Goal: Transaction & Acquisition: Download file/media

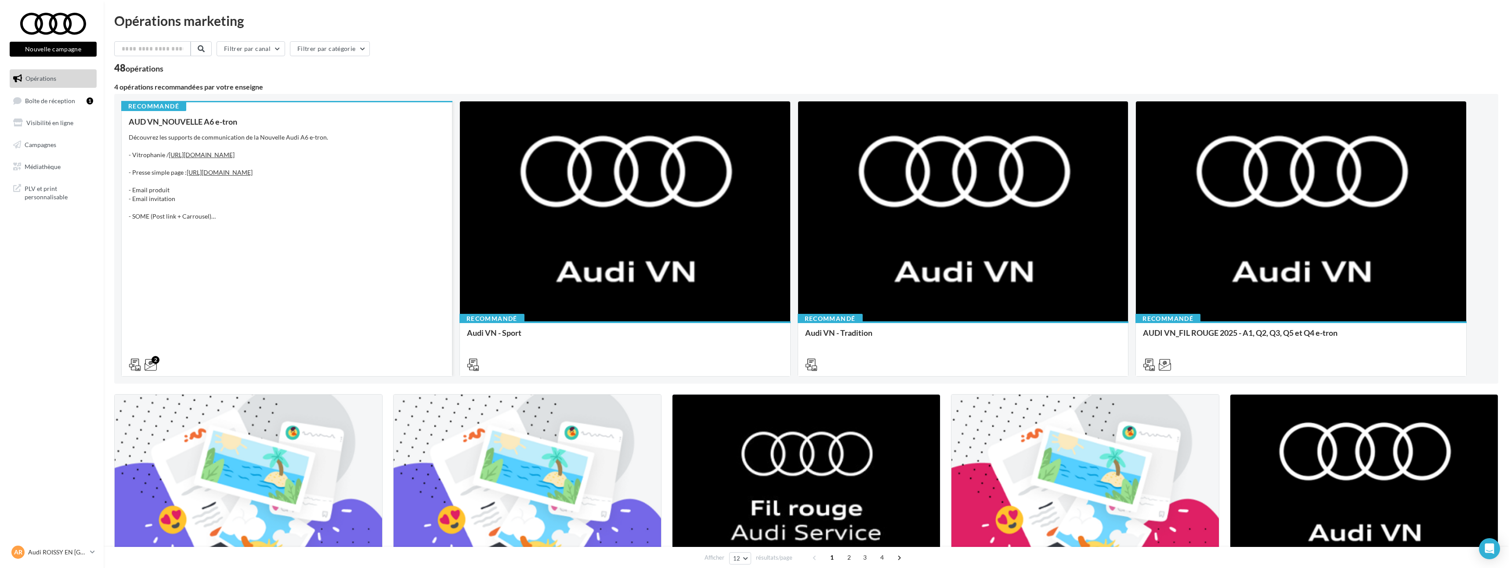
scroll to position [307, 0]
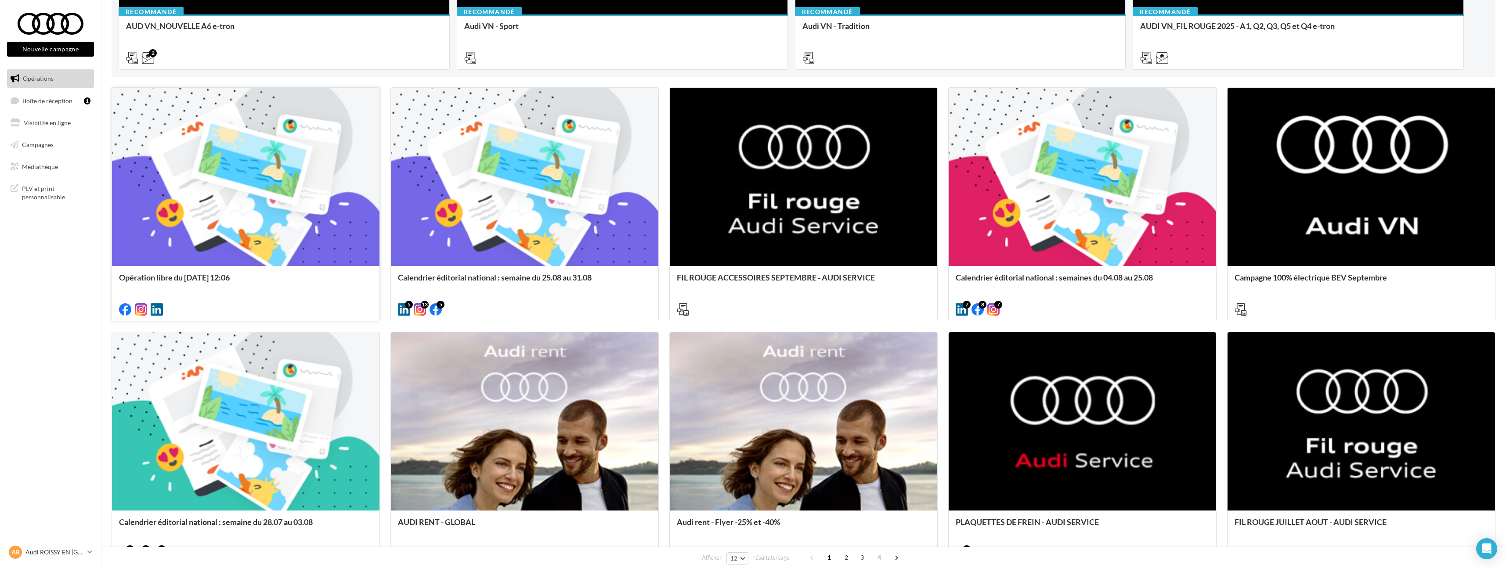
click at [258, 246] on div at bounding box center [246, 177] width 268 height 179
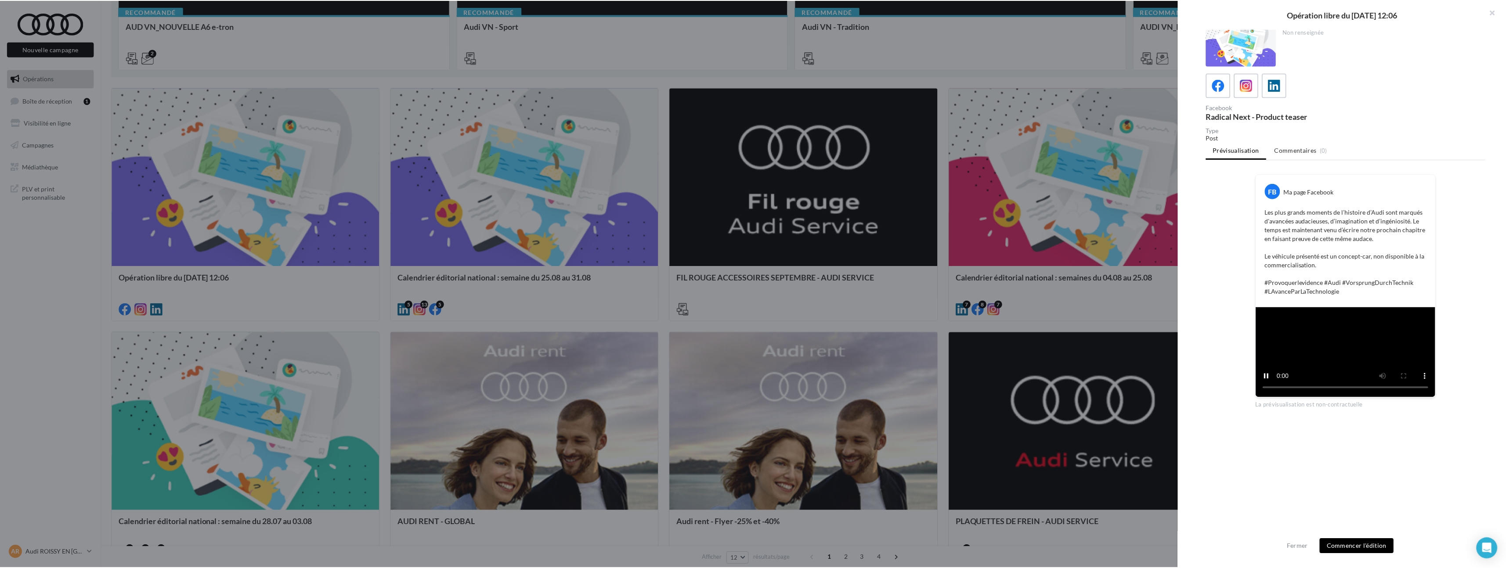
scroll to position [25, 0]
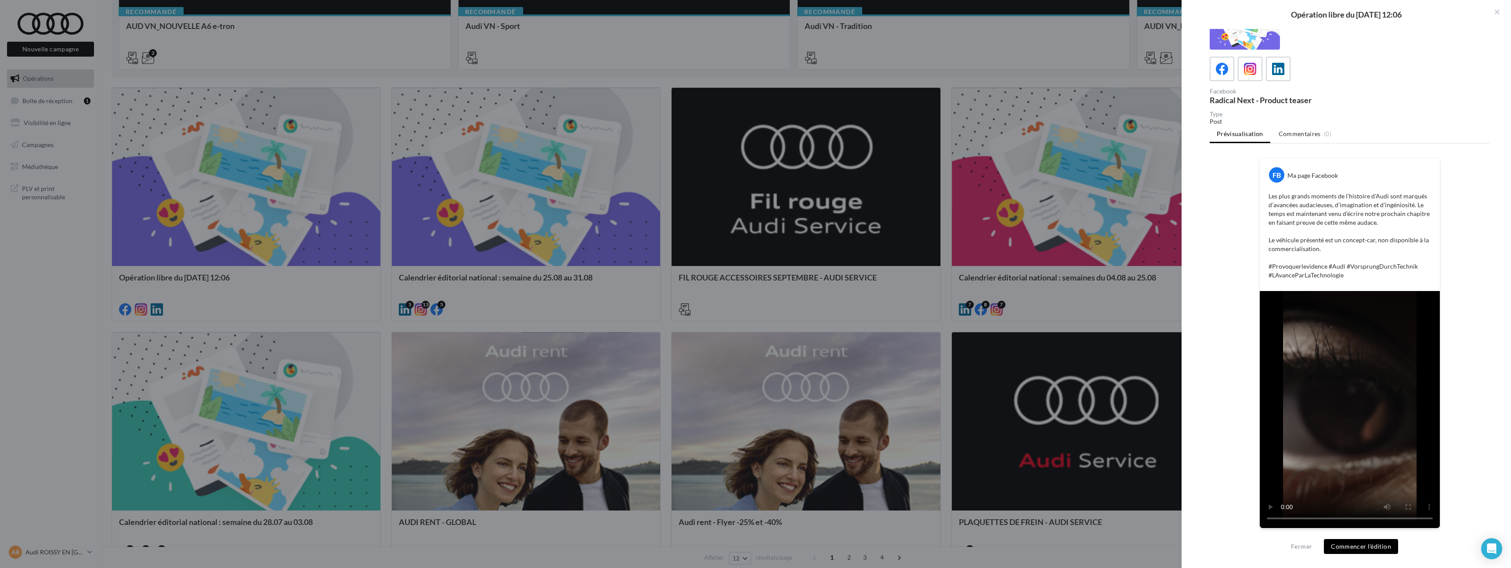
click at [996, 245] on div at bounding box center [755, 284] width 1511 height 568
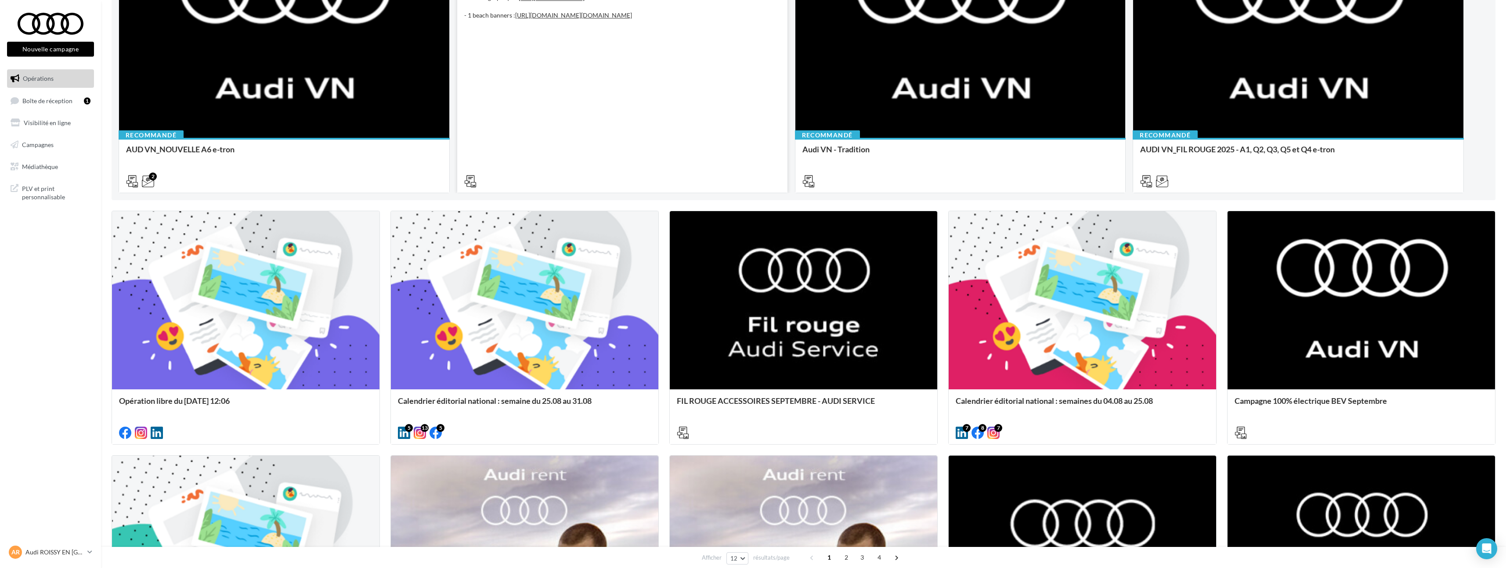
scroll to position [0, 0]
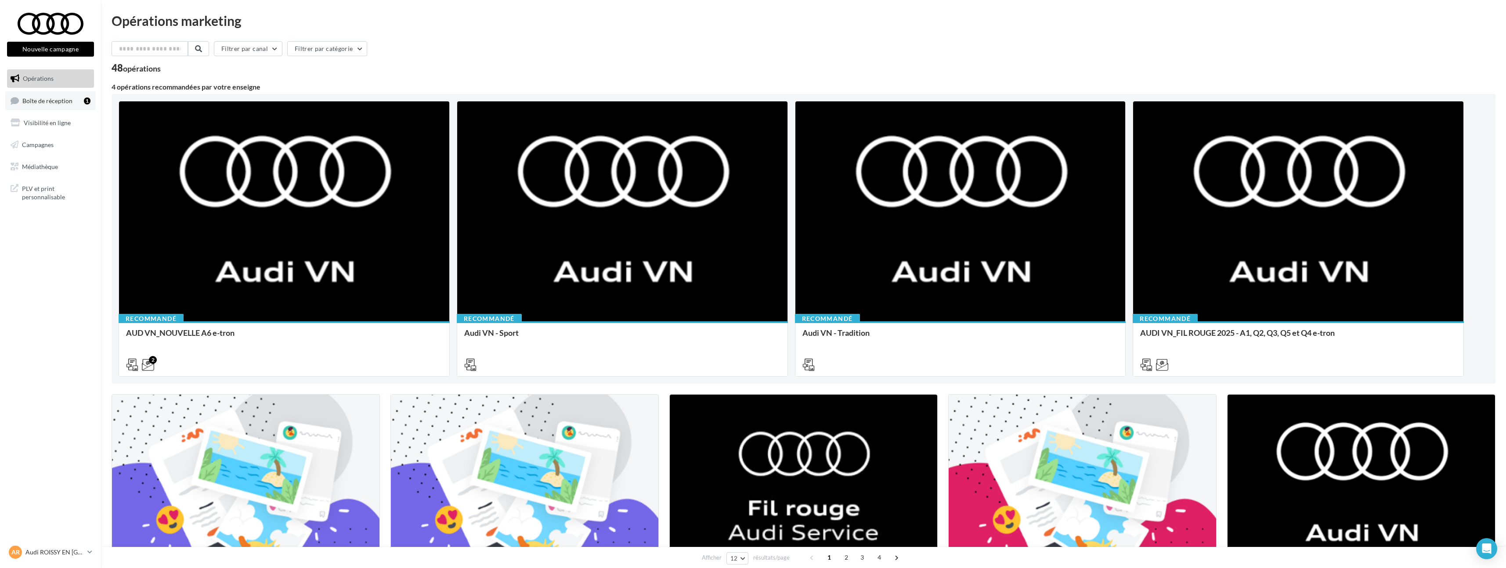
click at [65, 108] on link "Boîte de réception 1" at bounding box center [50, 100] width 90 height 19
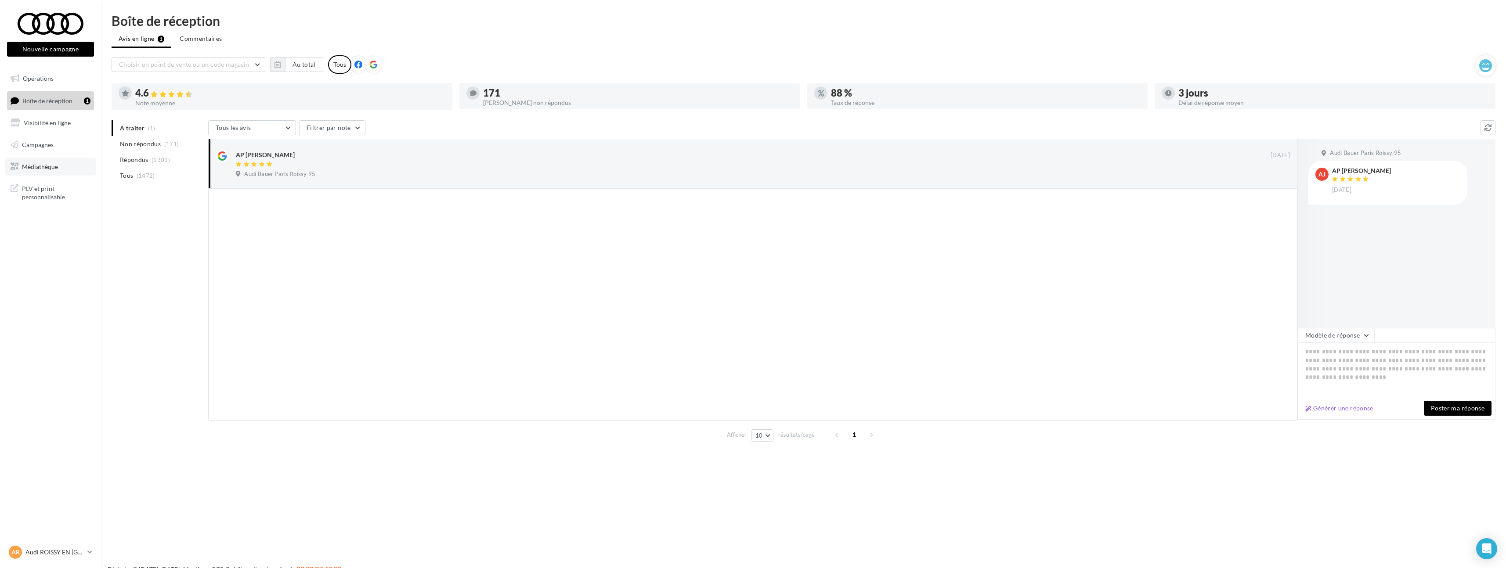
click at [48, 168] on span "Médiathèque" at bounding box center [40, 166] width 36 height 7
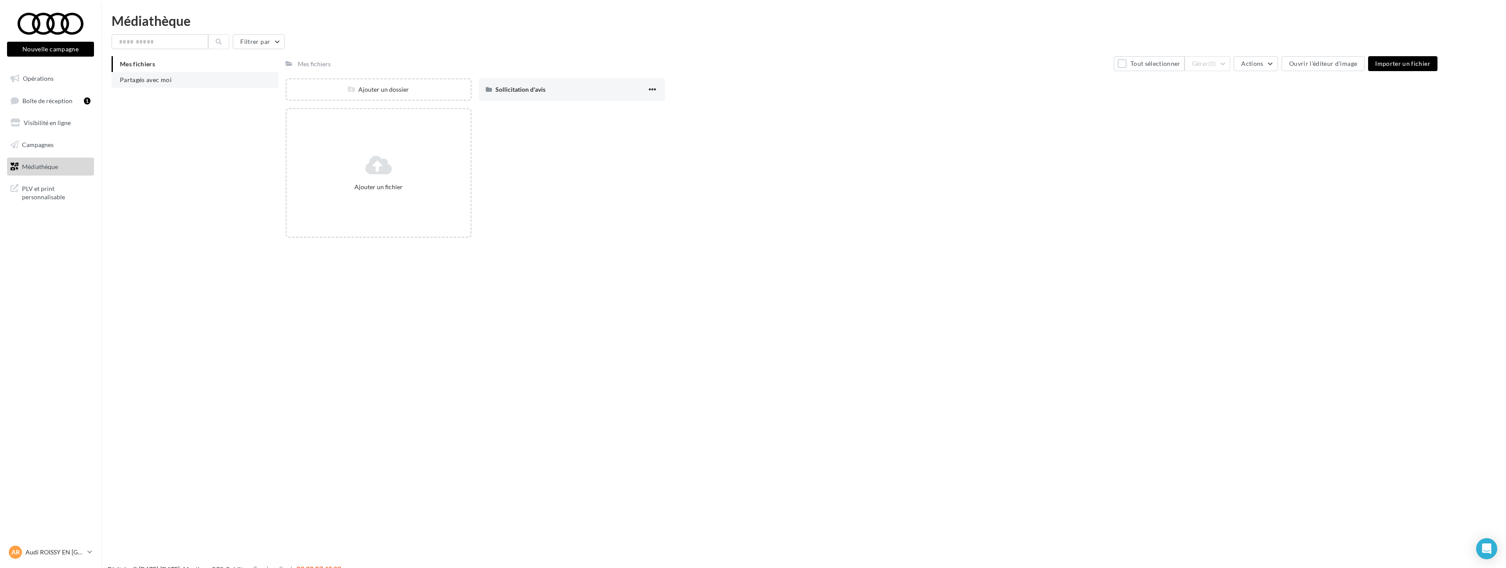
click at [177, 83] on li "Partagés avec moi" at bounding box center [195, 80] width 167 height 16
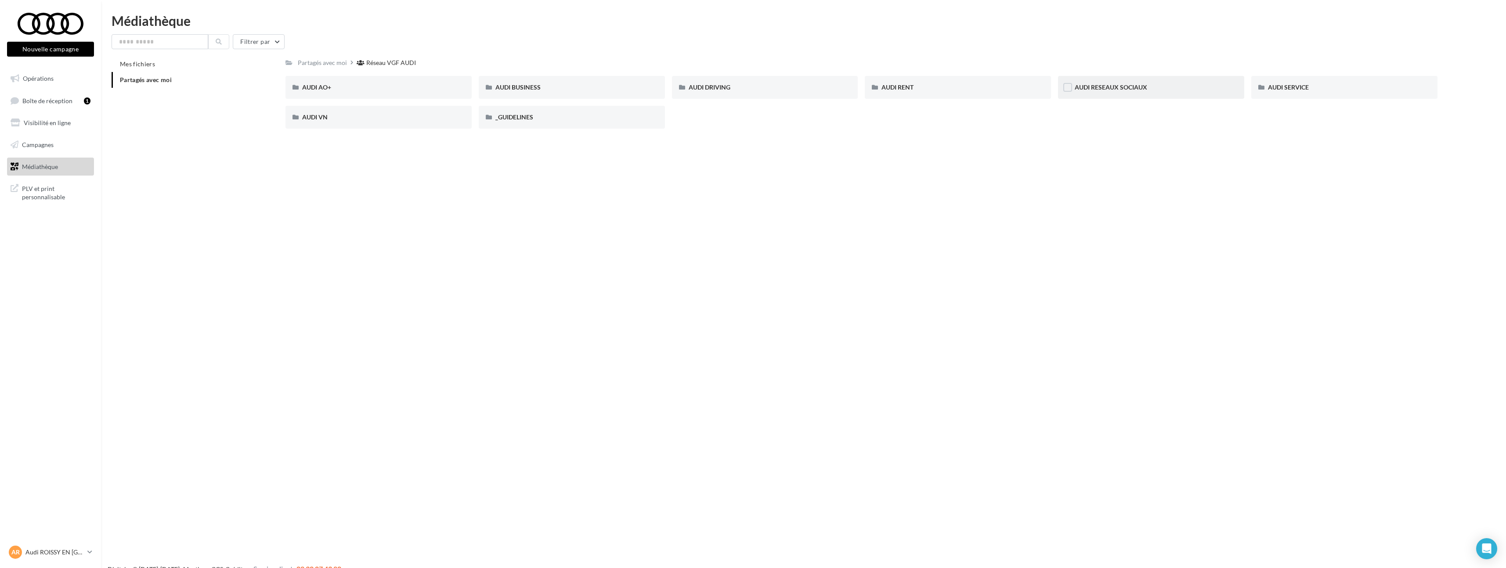
click at [1148, 87] on div "AUDI RESEAUX SOCIAUX" at bounding box center [1151, 87] width 153 height 9
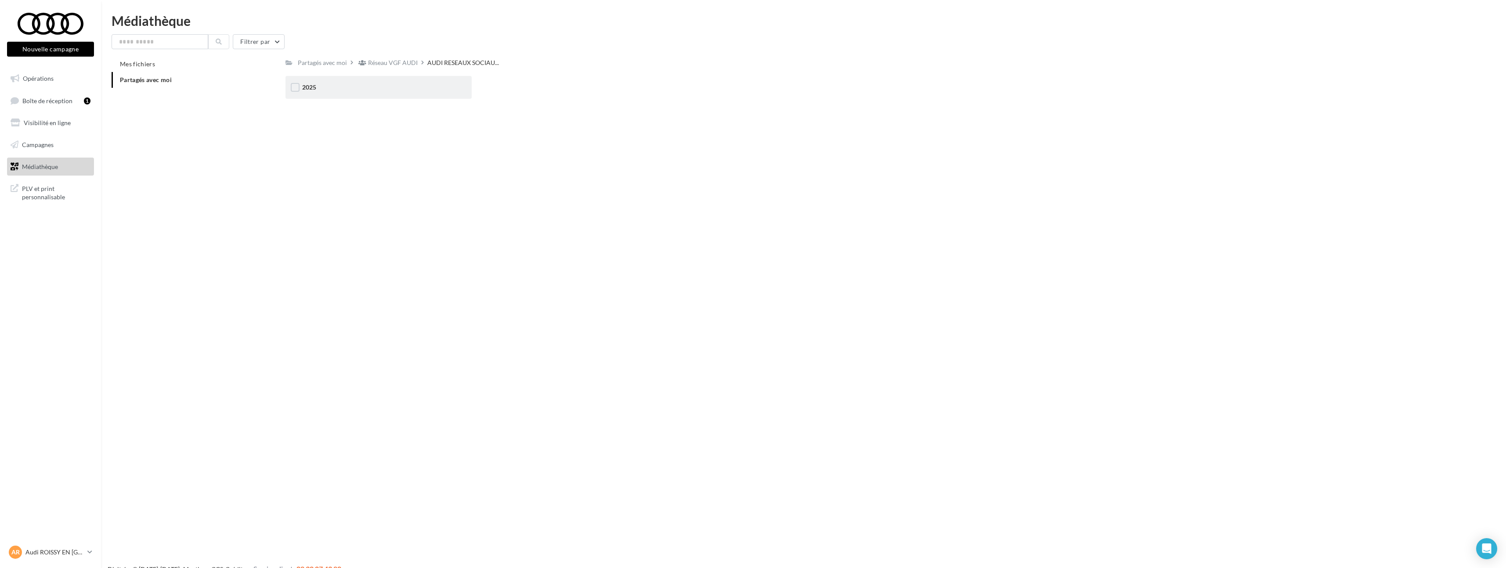
click at [421, 96] on div "2025" at bounding box center [379, 87] width 186 height 23
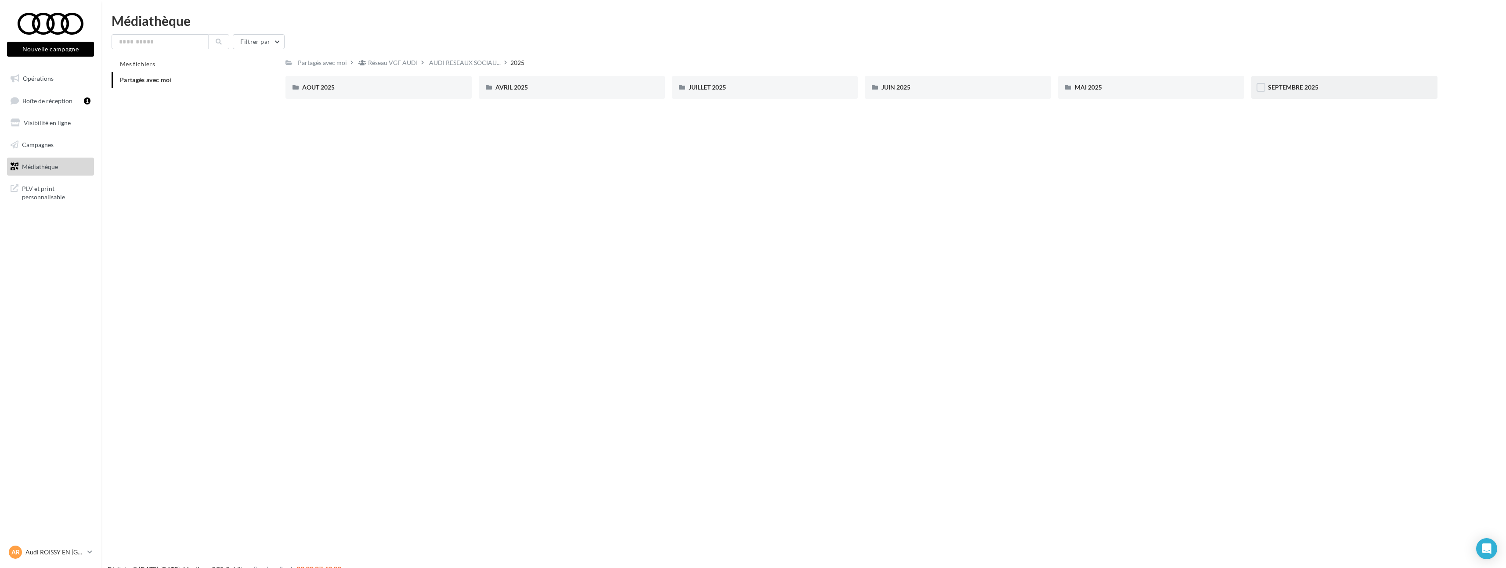
click at [1283, 91] on span "SEPTEMBRE 2025" at bounding box center [1293, 86] width 51 height 7
click at [401, 95] on div "A.Taquet - Post #2 Audi RS6" at bounding box center [379, 87] width 186 height 23
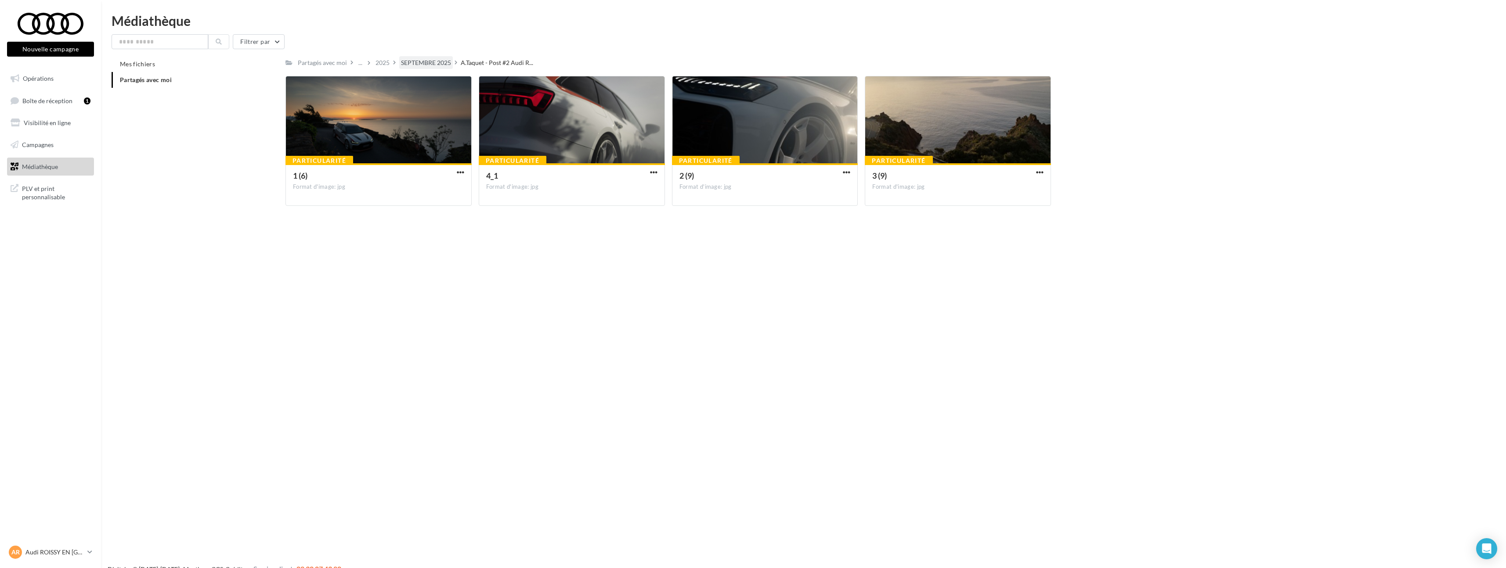
click at [434, 58] on div "SEPTEMBRE 2025" at bounding box center [426, 62] width 50 height 9
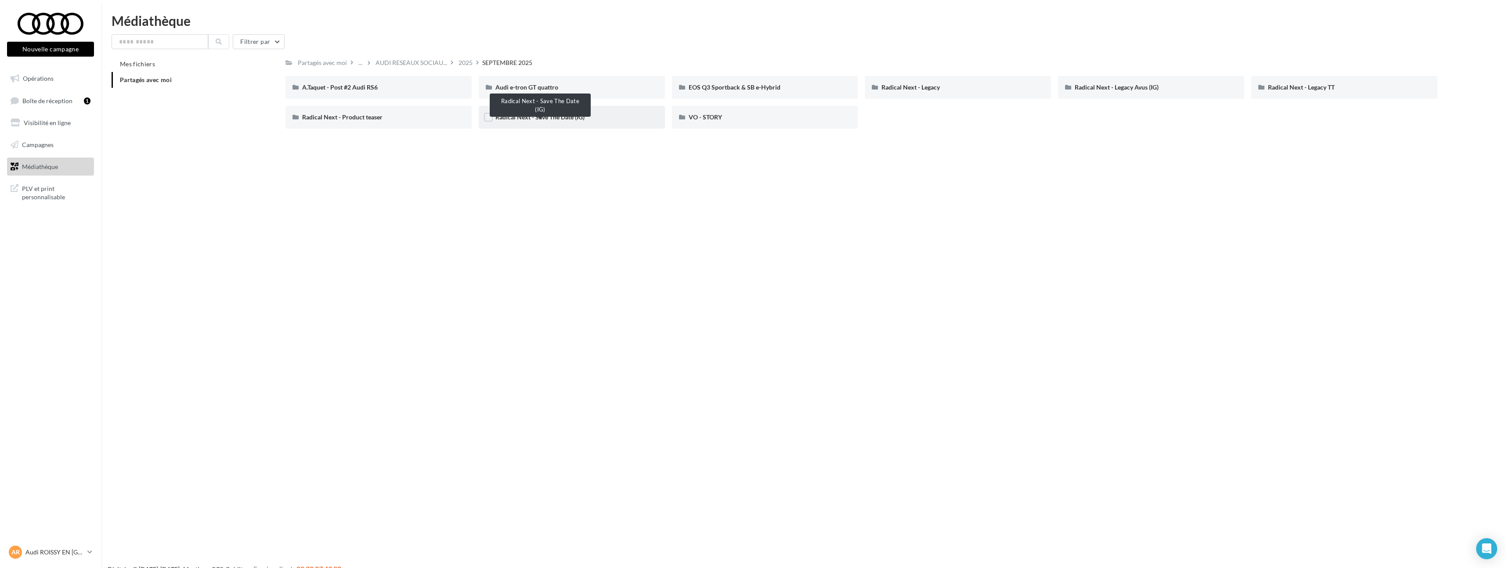
click at [548, 115] on span "Radical Next - Save The Date (IG)" at bounding box center [539, 116] width 89 height 7
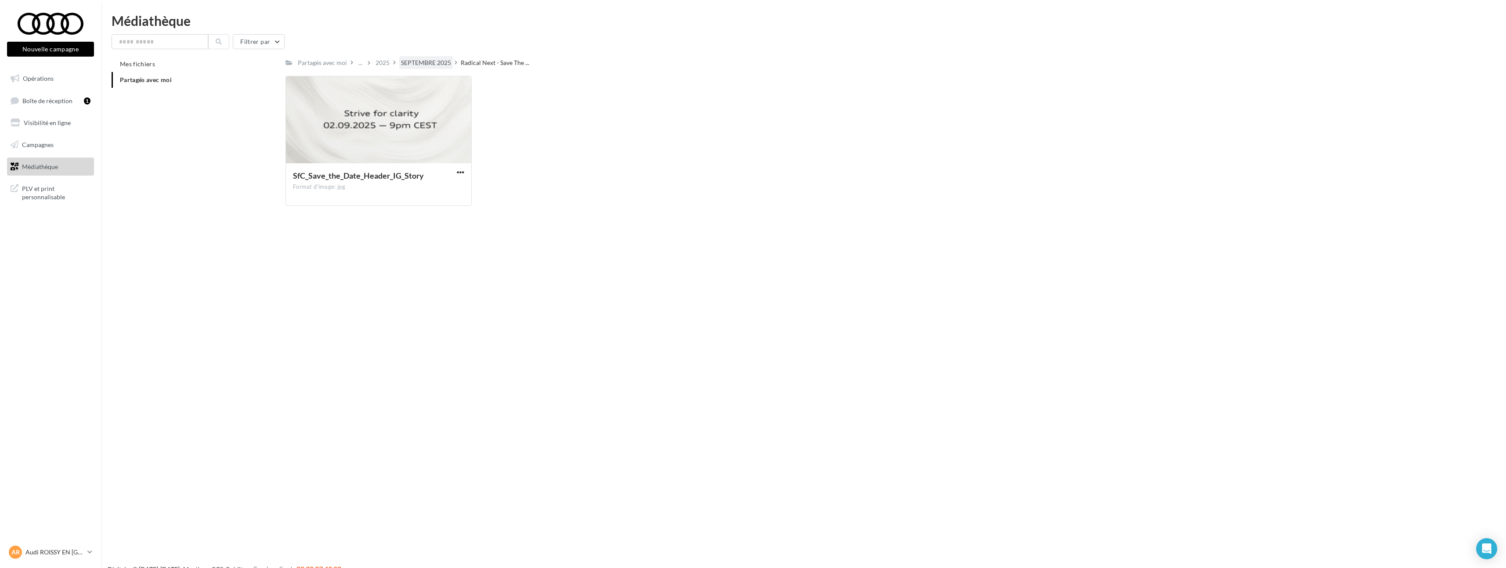
click at [413, 61] on div "SEPTEMBRE 2025" at bounding box center [426, 62] width 50 height 9
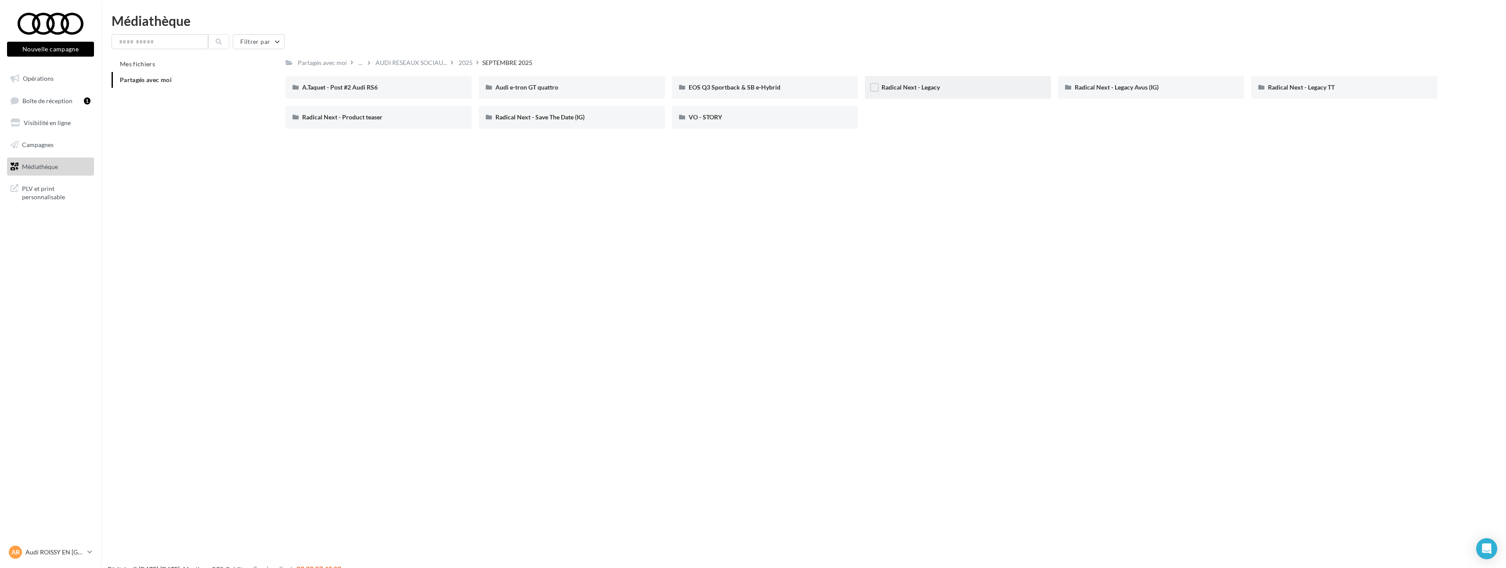
click at [949, 90] on div "Radical Next - Legacy" at bounding box center [958, 87] width 153 height 9
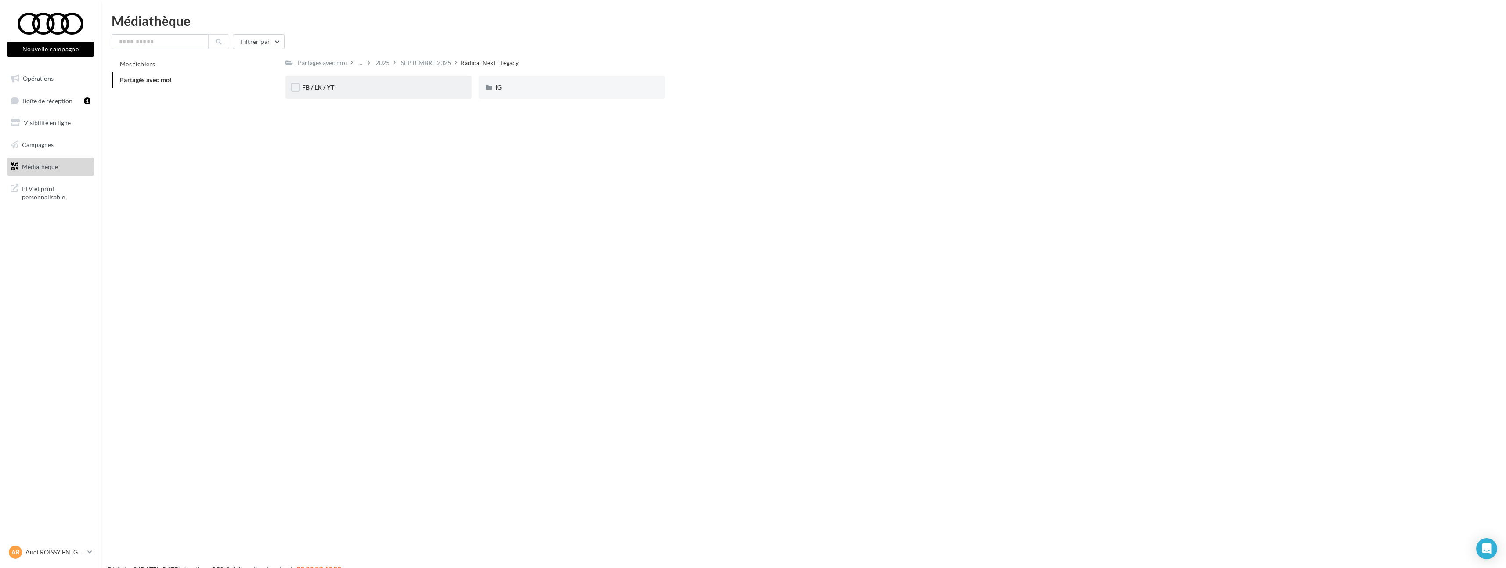
click at [422, 85] on div "FB / LK / YT" at bounding box center [378, 87] width 153 height 9
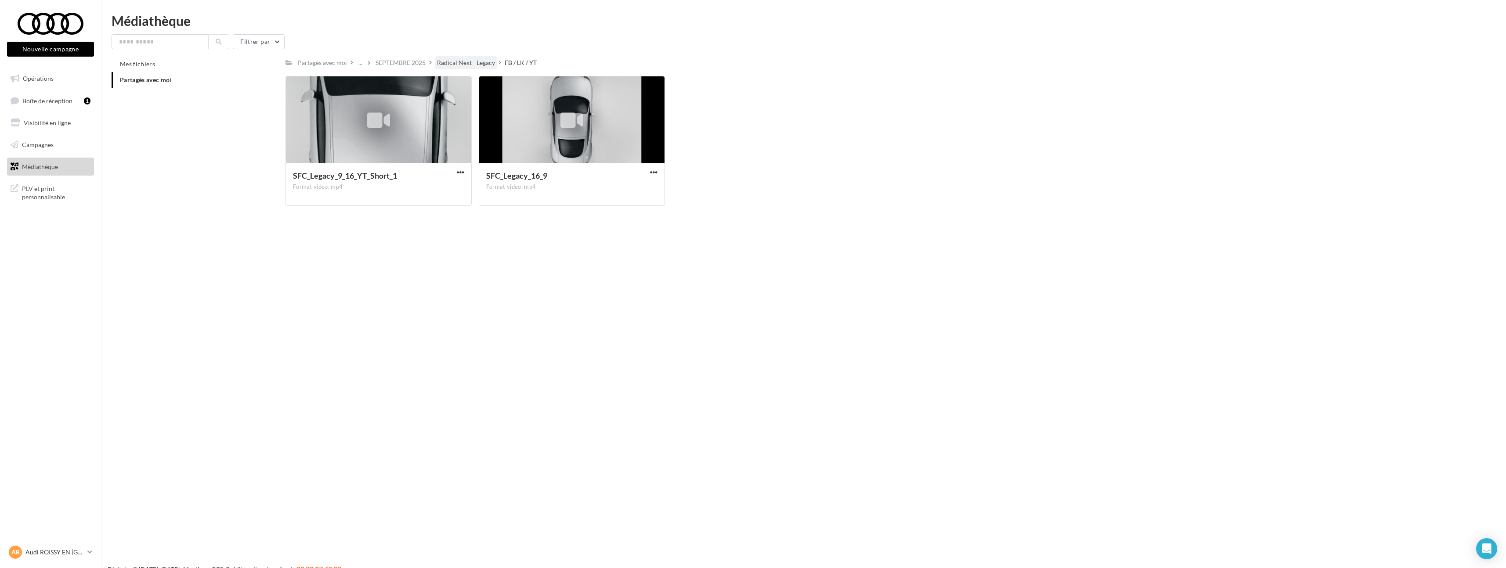
click at [443, 63] on div "Radical Next - Legacy" at bounding box center [466, 62] width 58 height 9
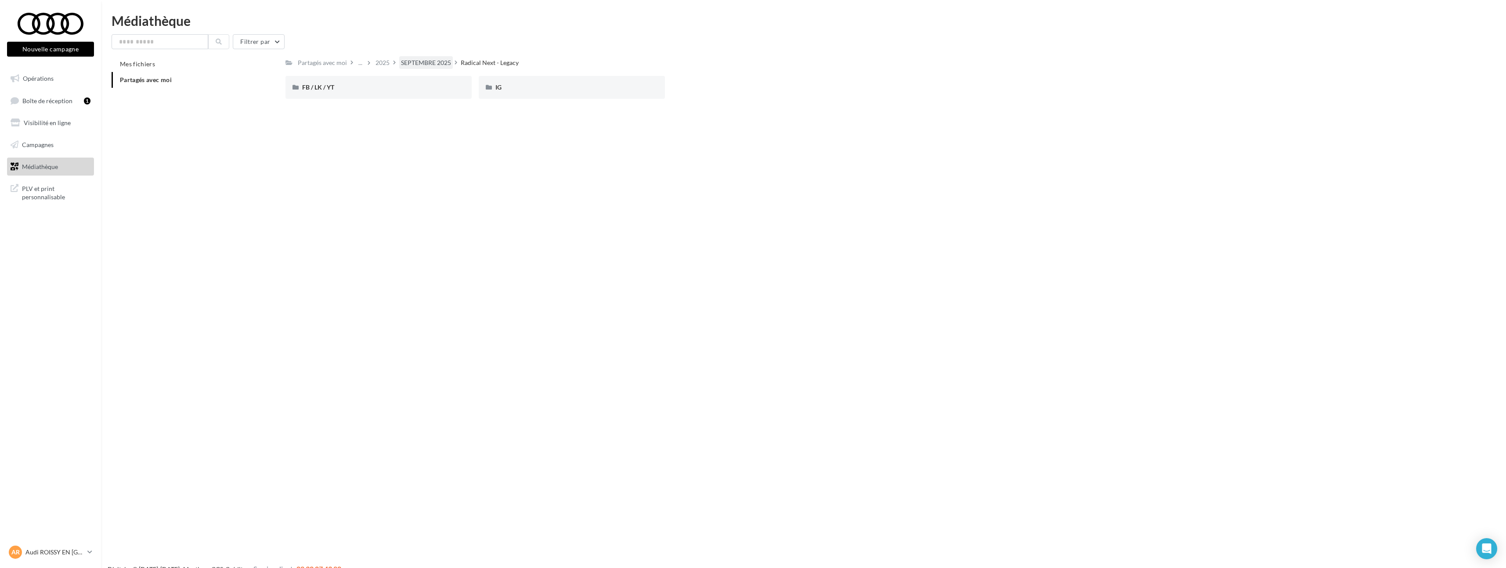
click at [442, 62] on div "SEPTEMBRE 2025" at bounding box center [426, 62] width 50 height 9
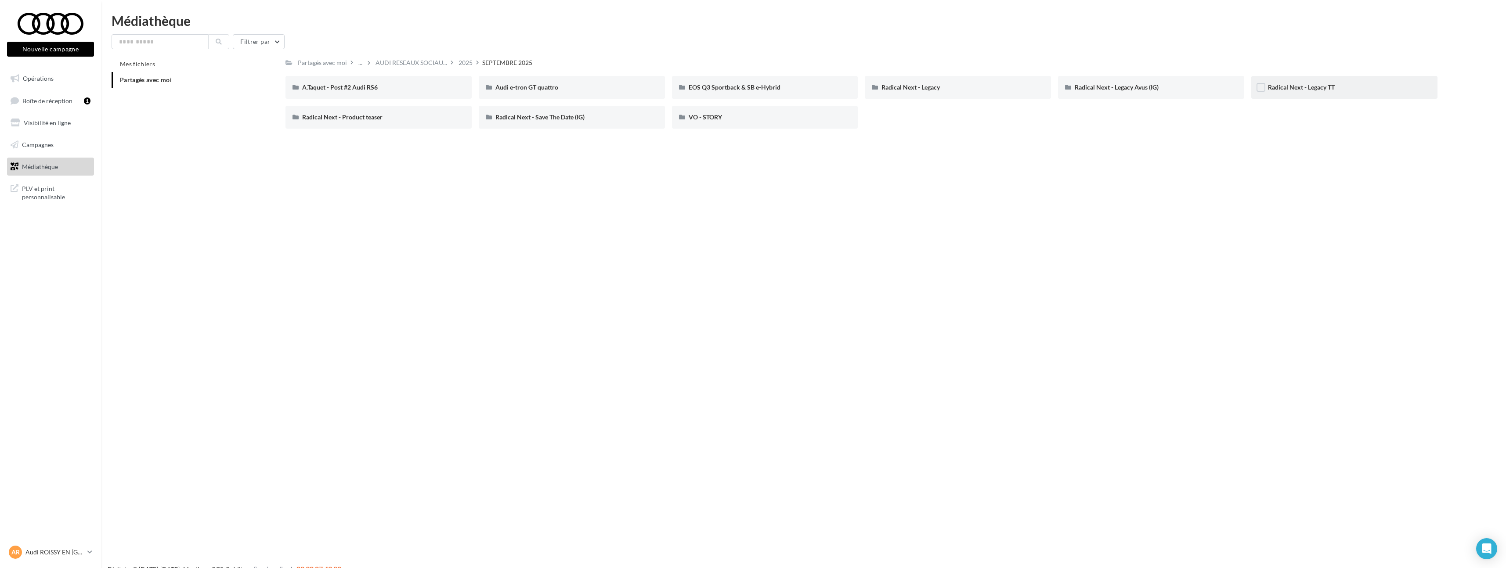
click at [1279, 92] on div "Radical Next - Legacy TT" at bounding box center [1344, 87] width 153 height 9
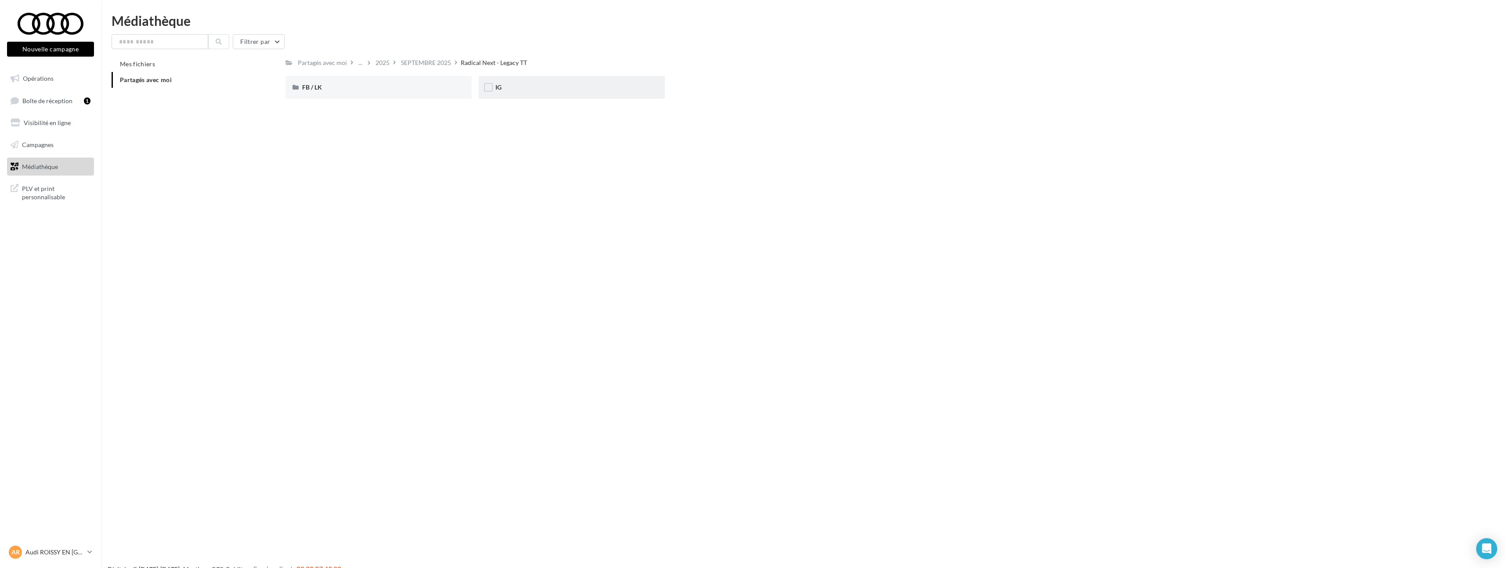
click at [635, 90] on div "IG" at bounding box center [571, 87] width 153 height 9
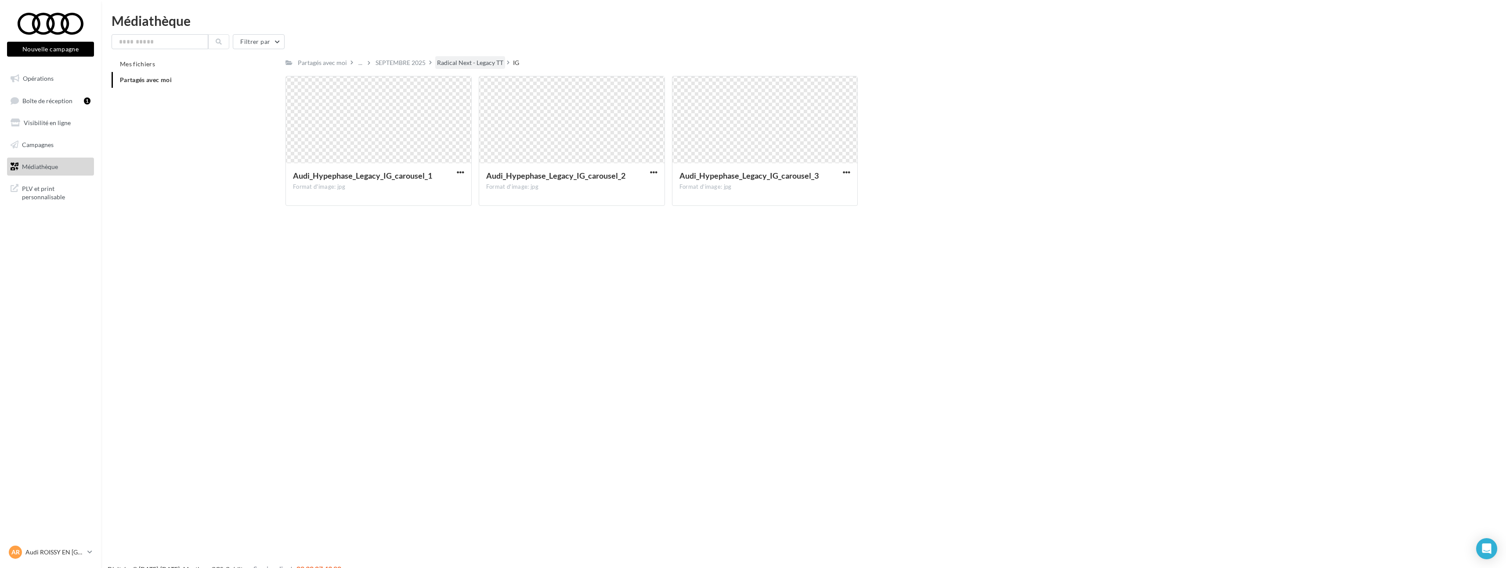
click at [459, 64] on div "Radical Next - Legacy TT" at bounding box center [470, 62] width 66 height 9
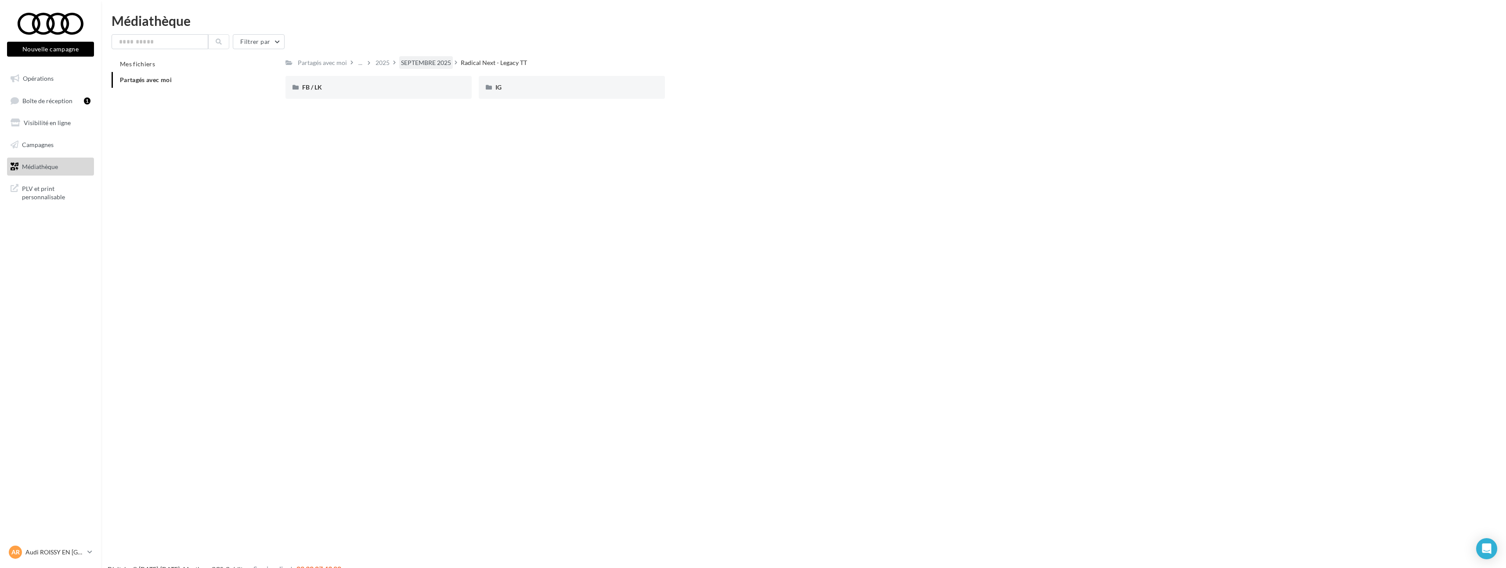
click at [415, 61] on div "SEPTEMBRE 2025" at bounding box center [426, 62] width 50 height 9
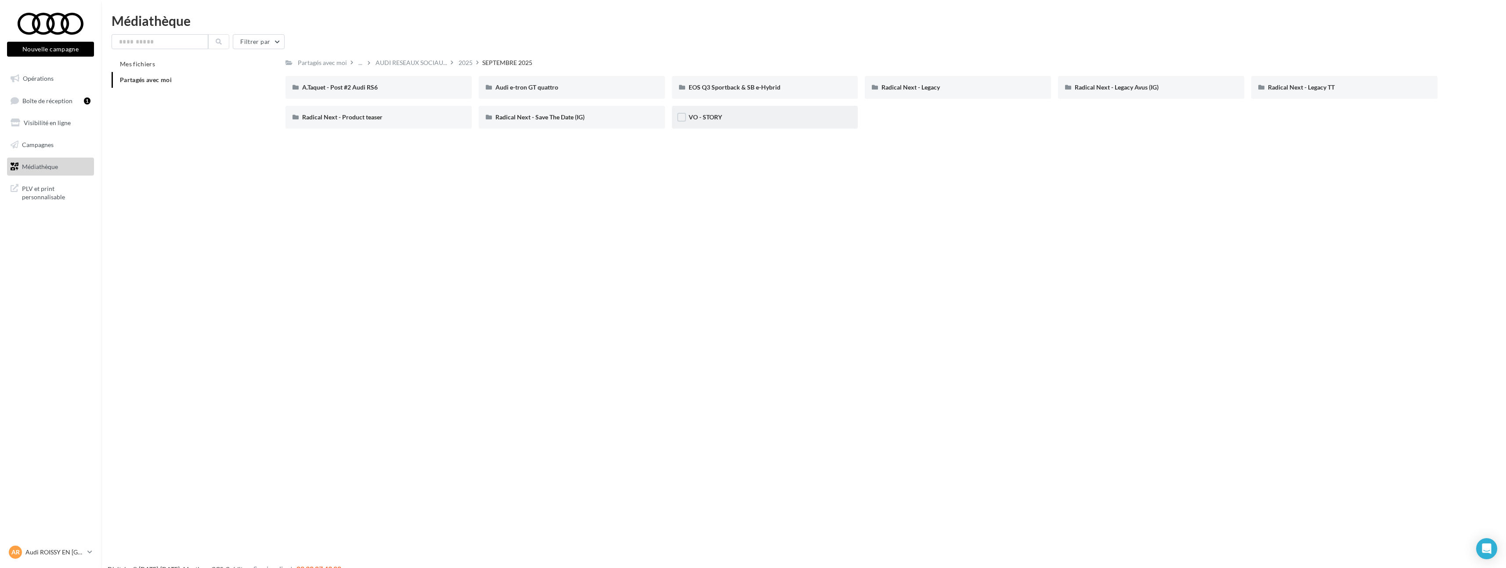
click at [782, 122] on div "VO - STORY" at bounding box center [765, 117] width 186 height 23
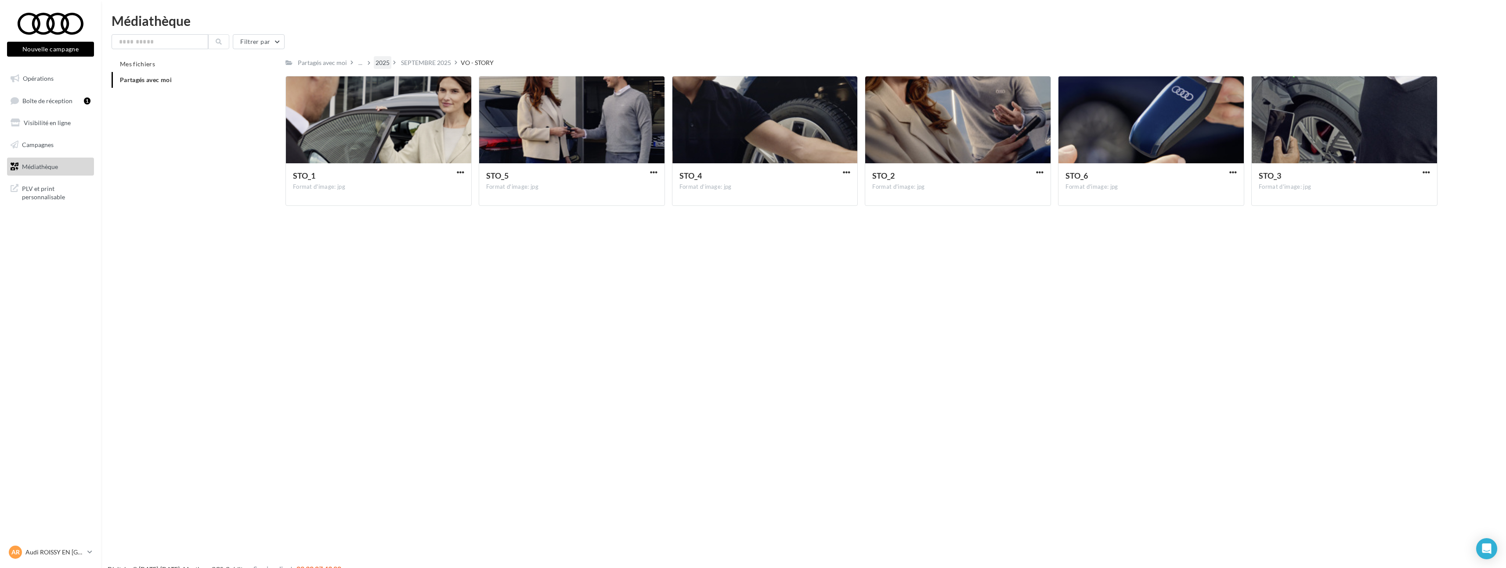
click at [387, 67] on div "2025" at bounding box center [383, 62] width 18 height 13
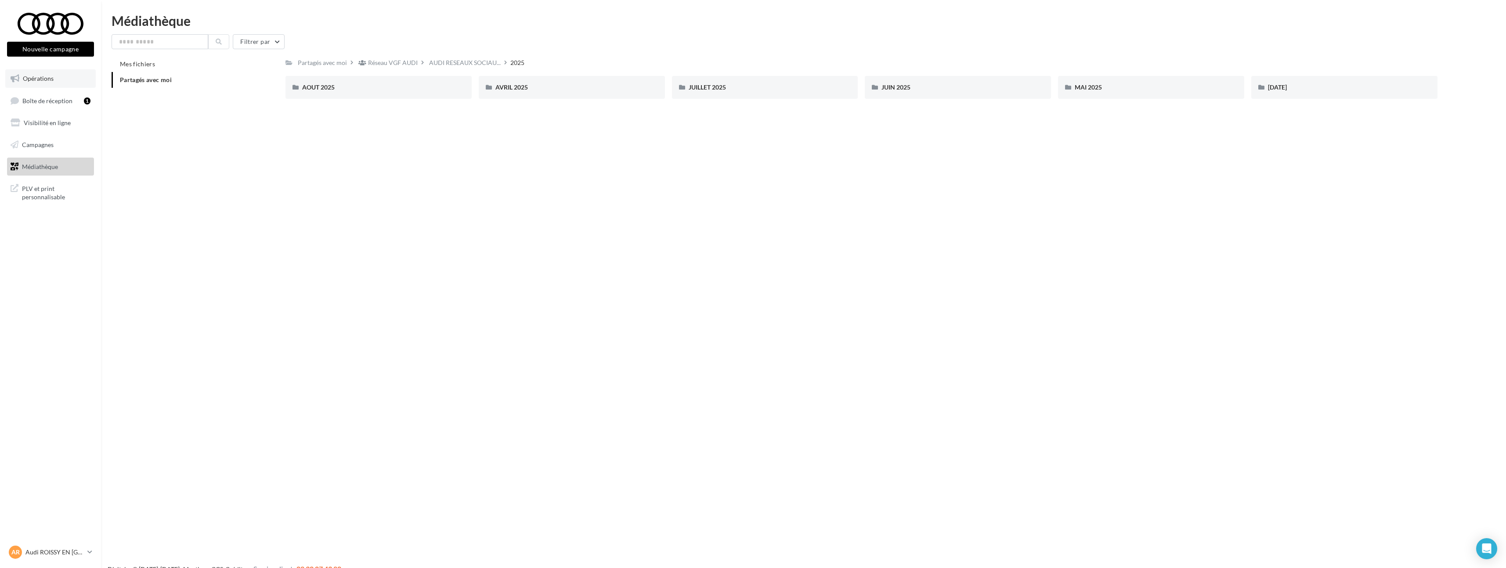
click at [64, 79] on link "Opérations" at bounding box center [50, 78] width 90 height 18
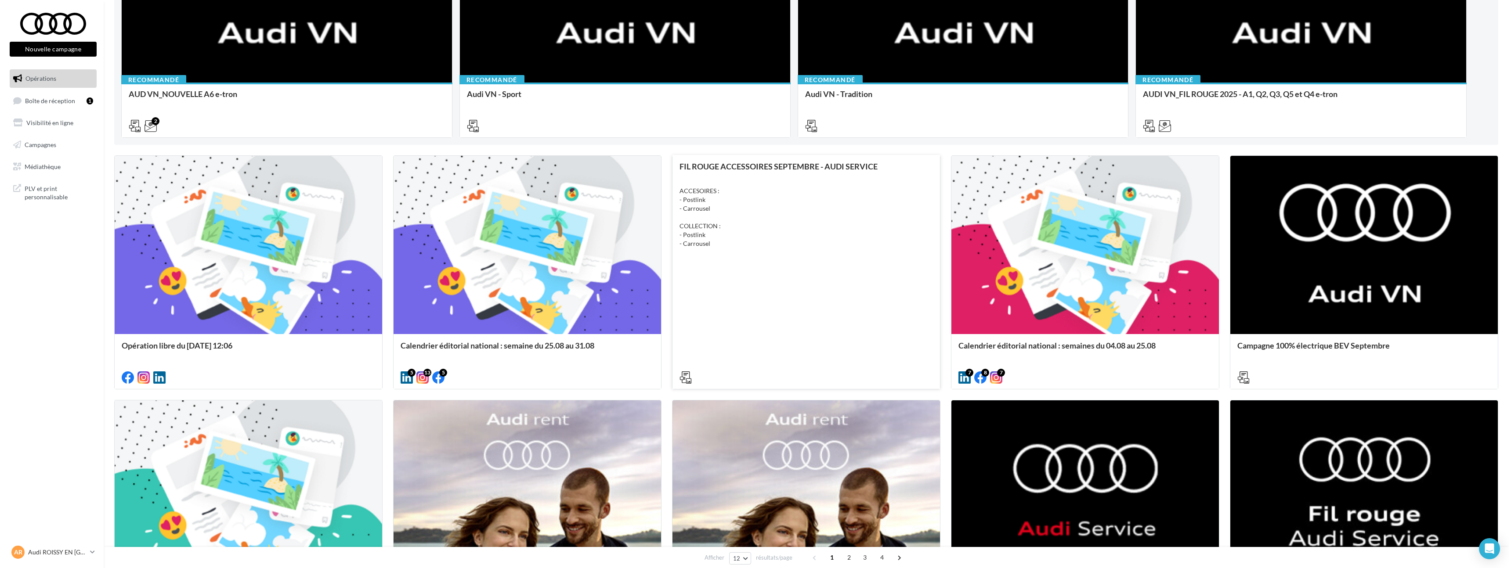
scroll to position [172, 0]
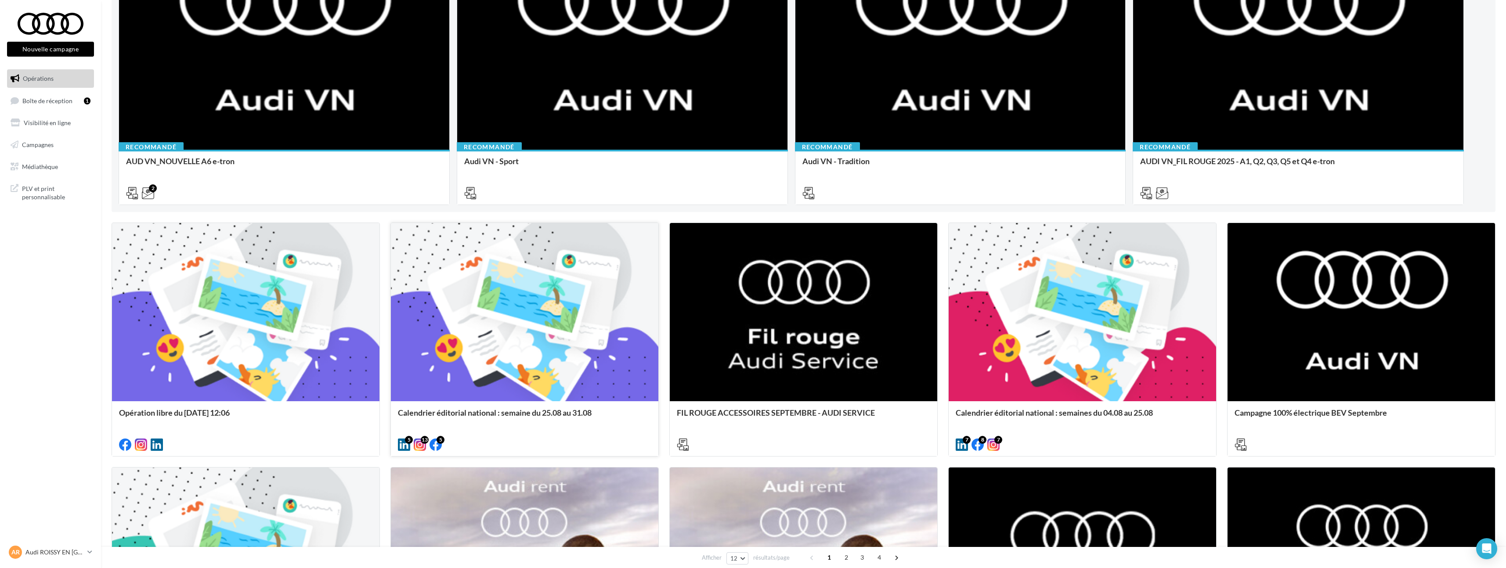
click at [557, 288] on div at bounding box center [525, 312] width 268 height 179
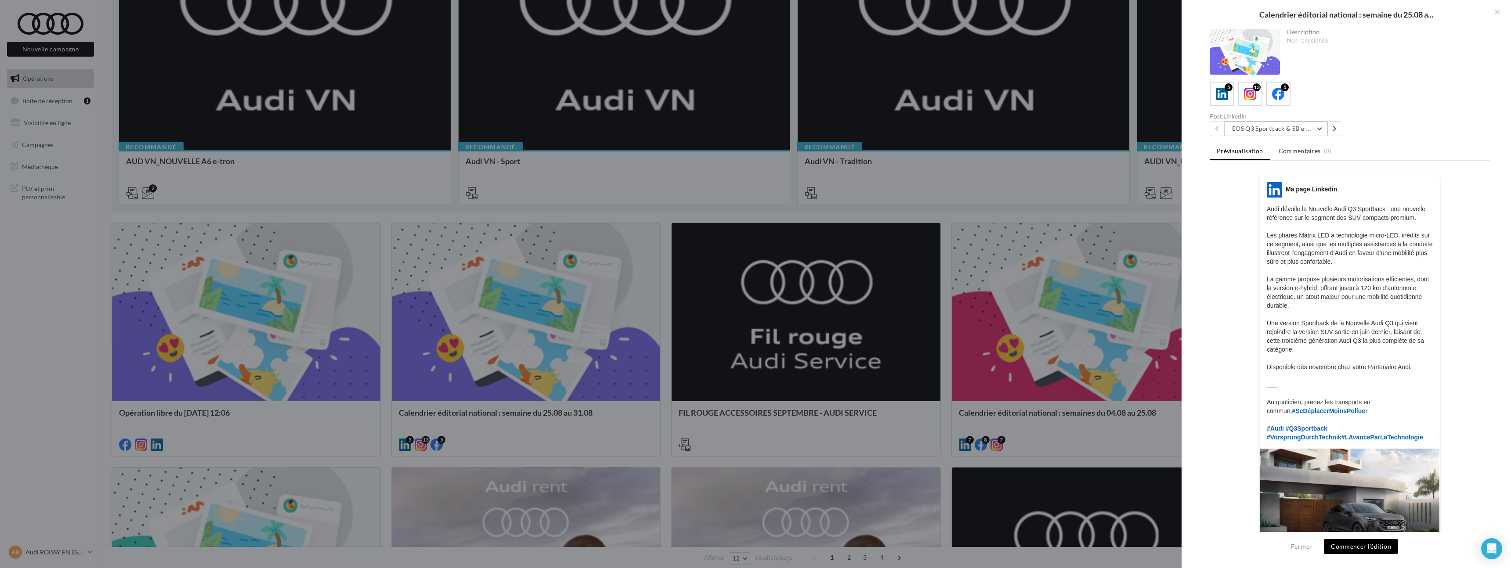
click at [1248, 130] on button "EOS Q3 Sportback & SB e-Hybrid" at bounding box center [1276, 128] width 103 height 15
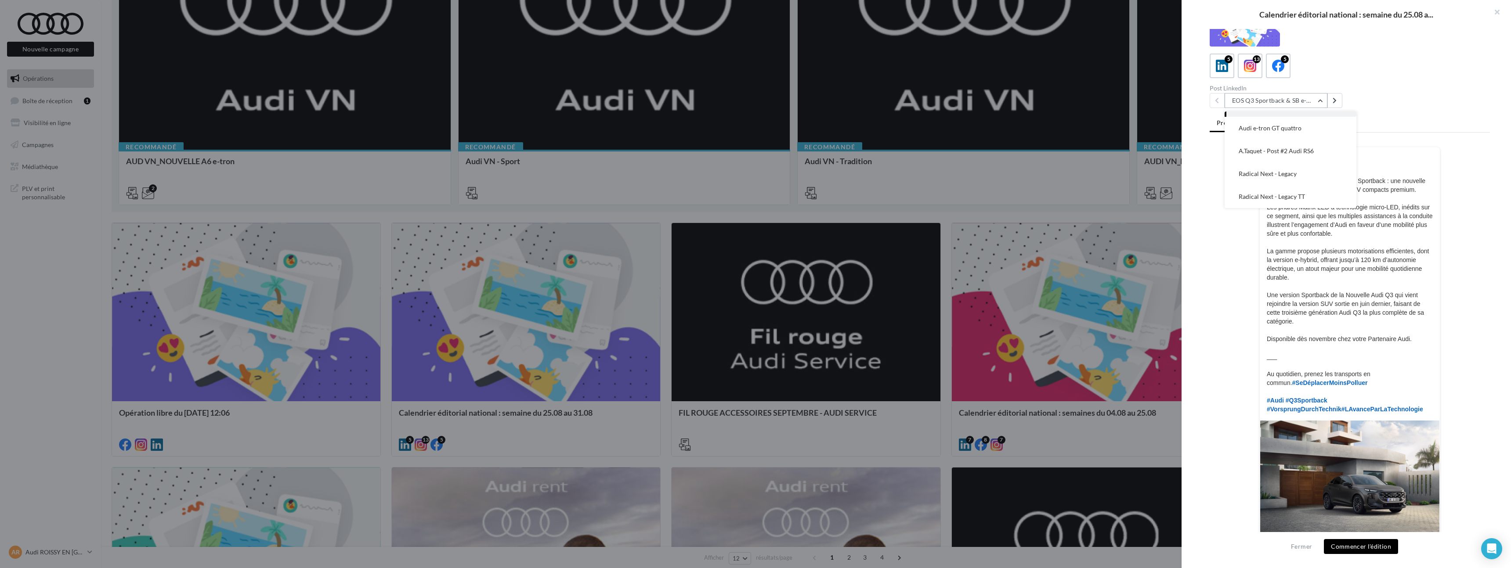
scroll to position [72, 0]
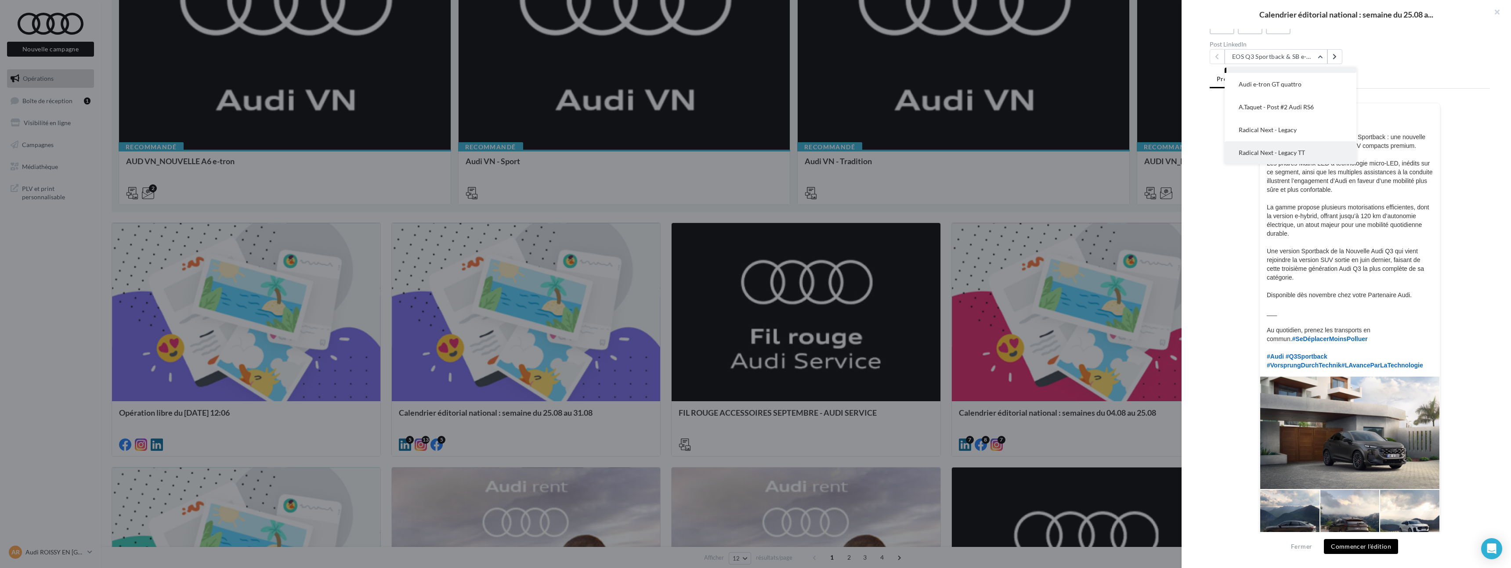
click at [1276, 158] on button "Radical Next - Legacy TT" at bounding box center [1291, 152] width 132 height 23
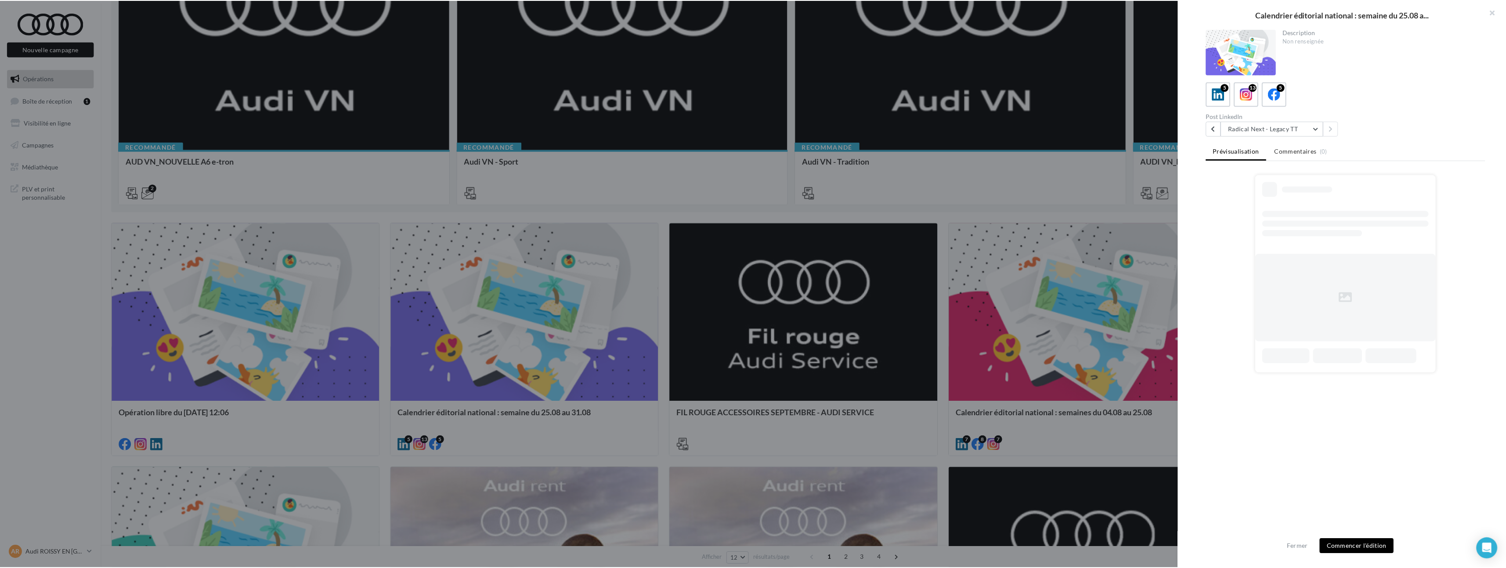
scroll to position [0, 0]
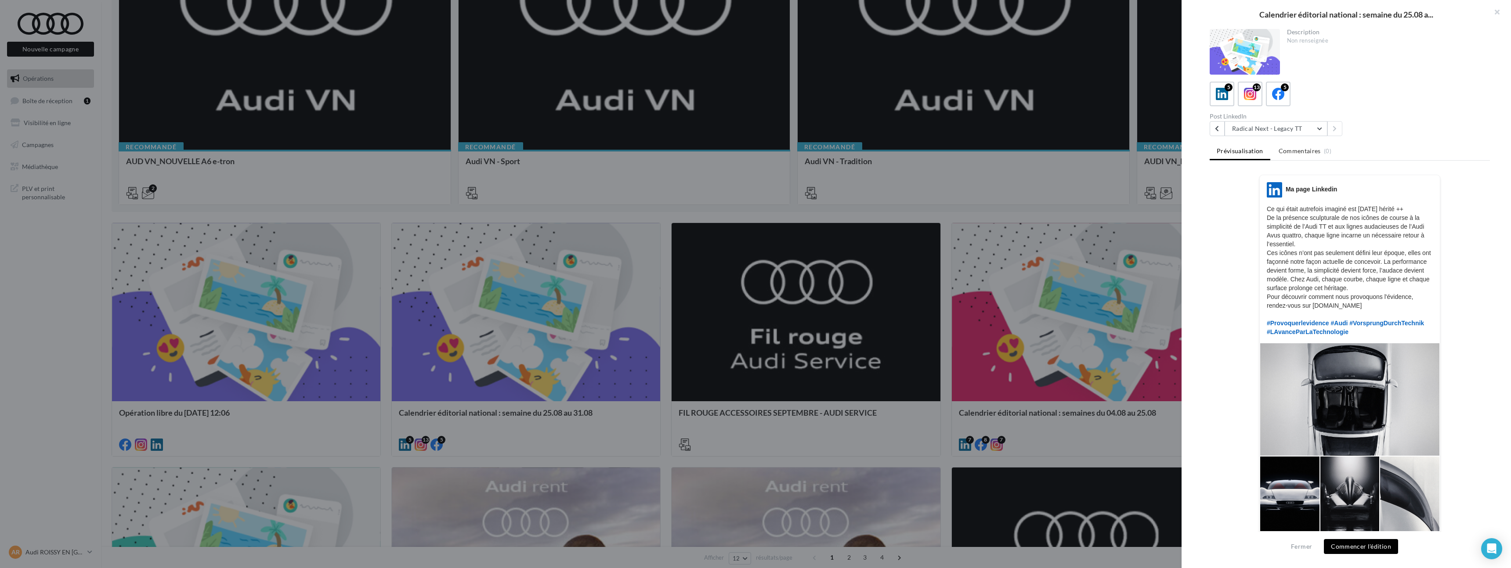
click at [1290, 138] on div "Description Non renseignée 5 13 5 Post LinkedIn Radical Next - Legacy TT EOS Q3…" at bounding box center [1350, 284] width 336 height 511
click at [1293, 124] on button "Radical Next - Legacy TT" at bounding box center [1276, 128] width 103 height 15
click at [1082, 142] on div at bounding box center [755, 284] width 1511 height 568
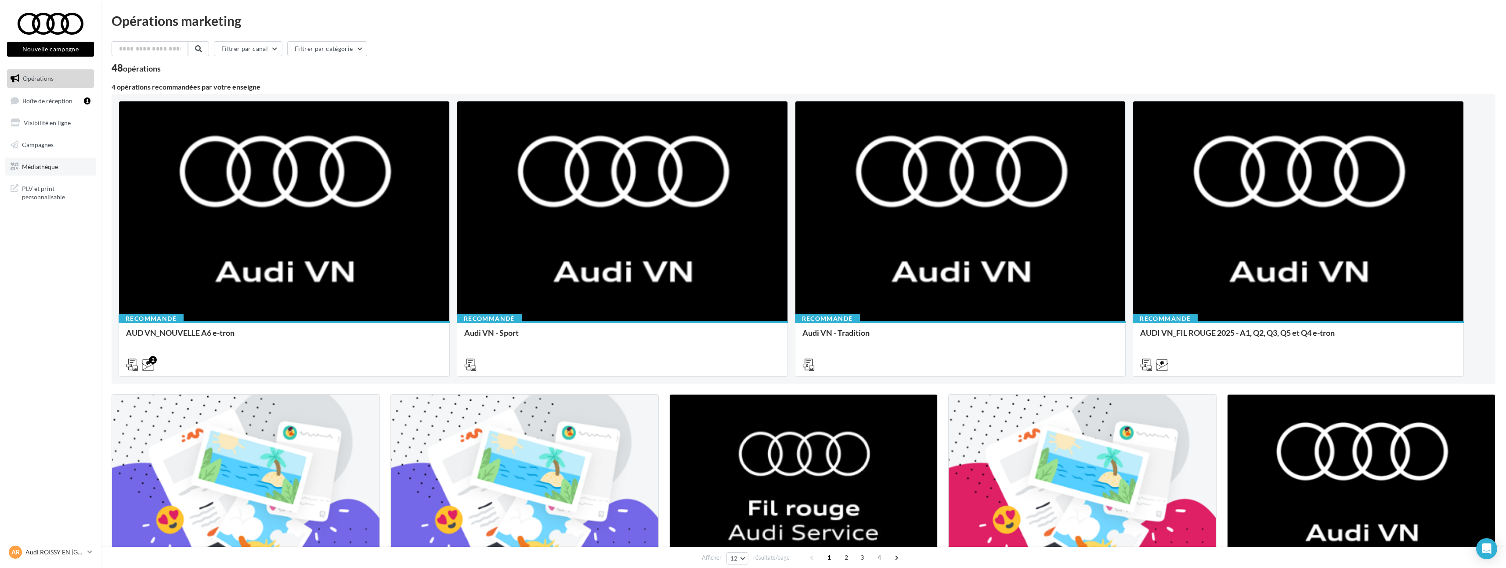
click at [53, 170] on link "Médiathèque" at bounding box center [50, 167] width 90 height 18
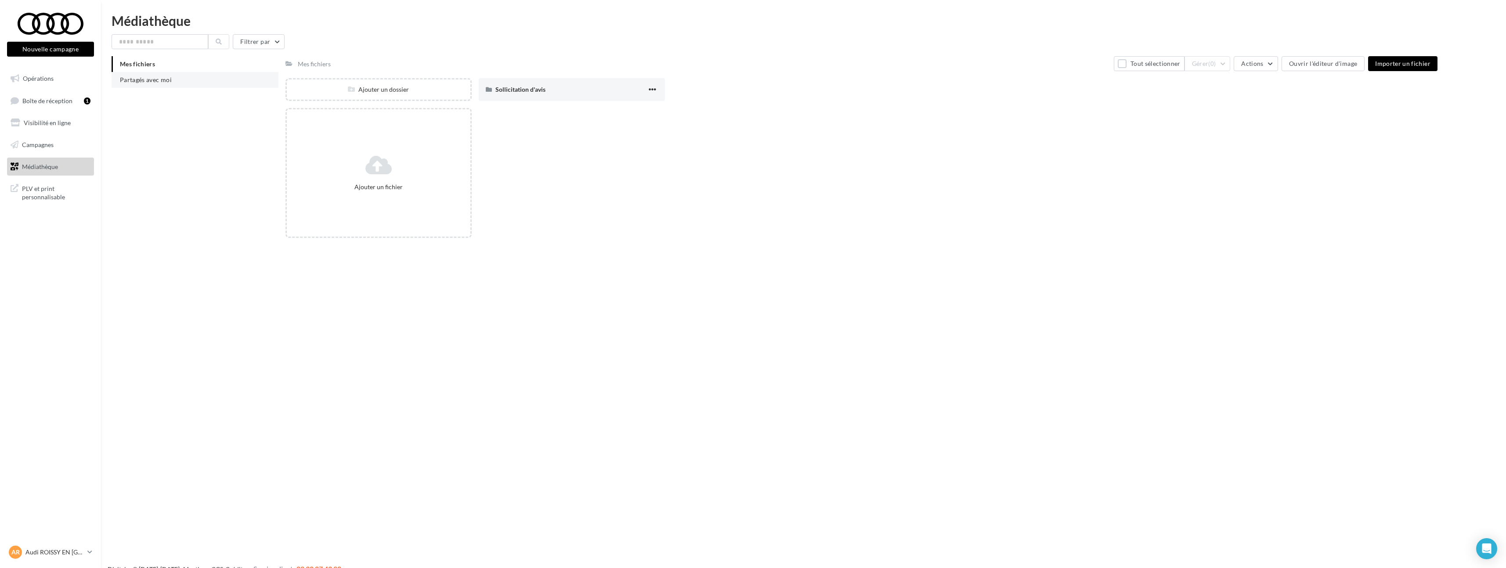
click at [206, 76] on li "Partagés avec moi" at bounding box center [195, 80] width 167 height 16
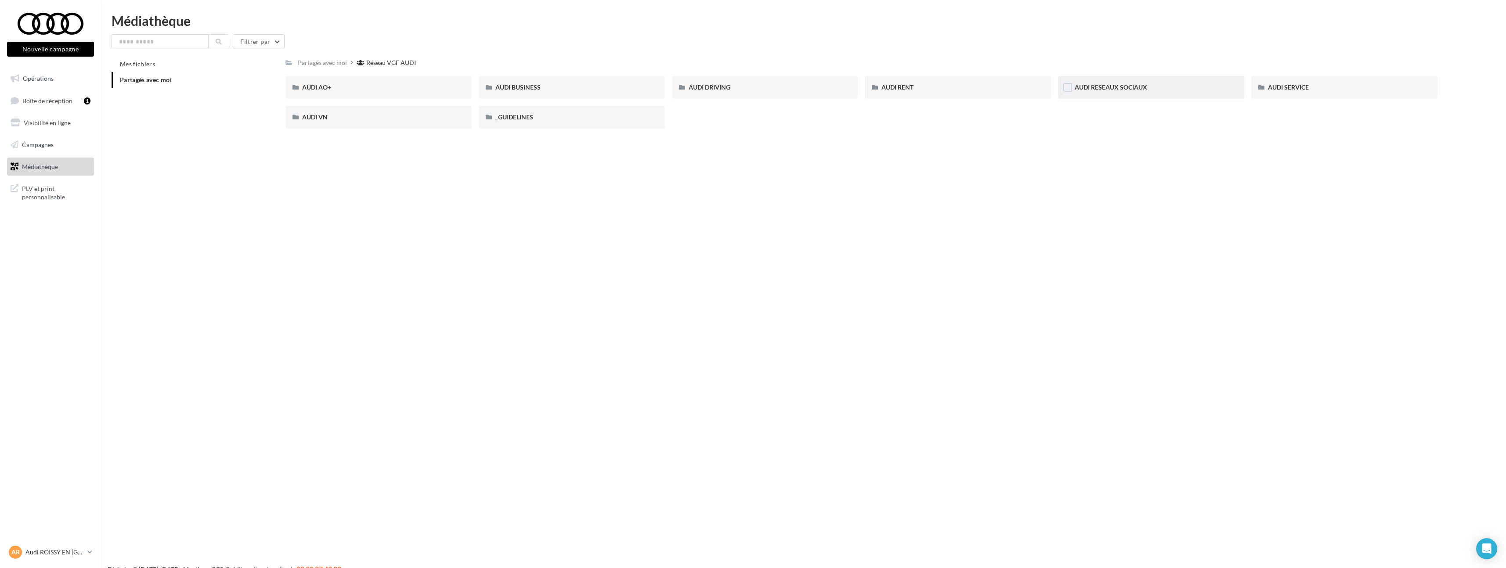
click at [1110, 82] on div "AUDI RESEAUX SOCIAUX" at bounding box center [1151, 87] width 186 height 23
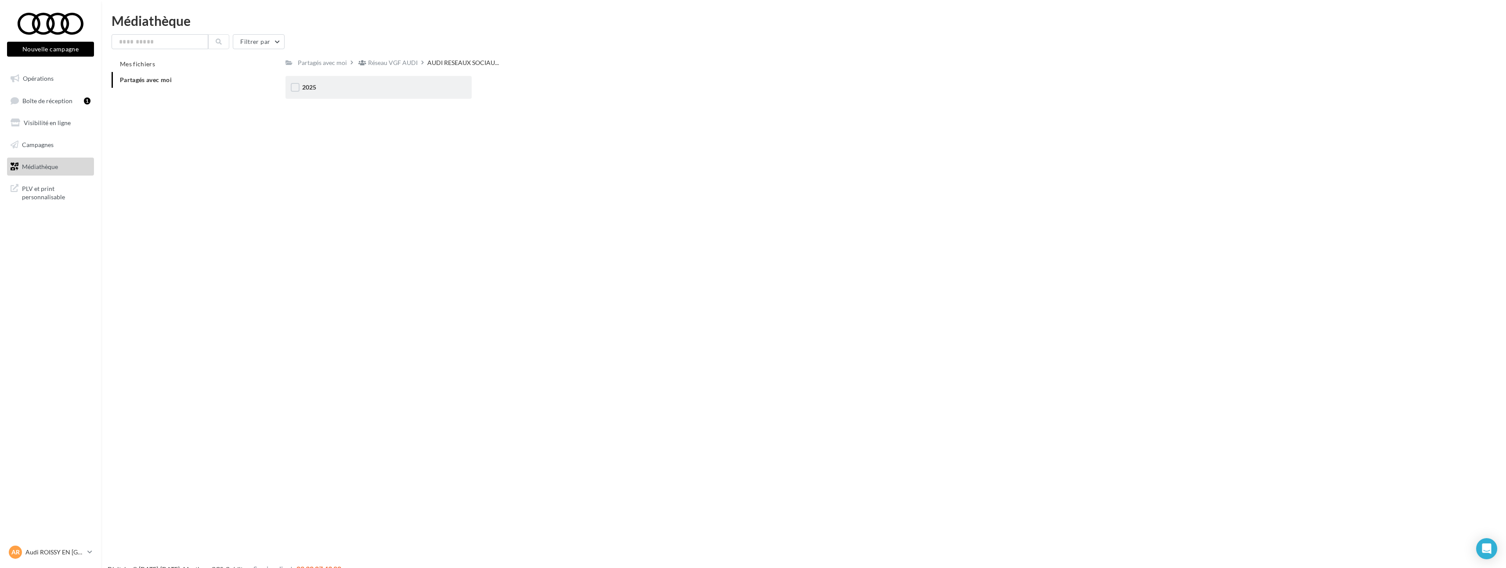
click at [371, 87] on div "2025" at bounding box center [378, 87] width 153 height 9
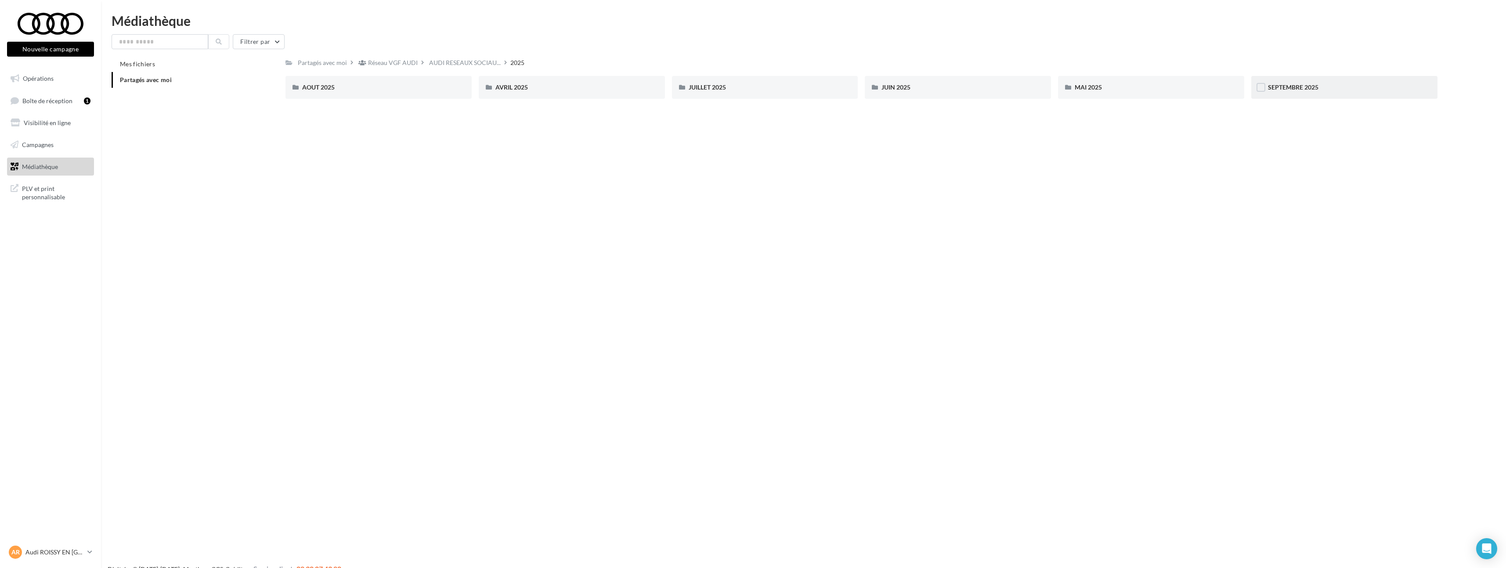
click at [1416, 86] on div "SEPTEMBRE 2025" at bounding box center [1344, 87] width 153 height 9
click at [434, 116] on div "Radical Next - Product teaser" at bounding box center [378, 117] width 153 height 9
click at [431, 87] on div "FB / LK / YT" at bounding box center [378, 87] width 153 height 9
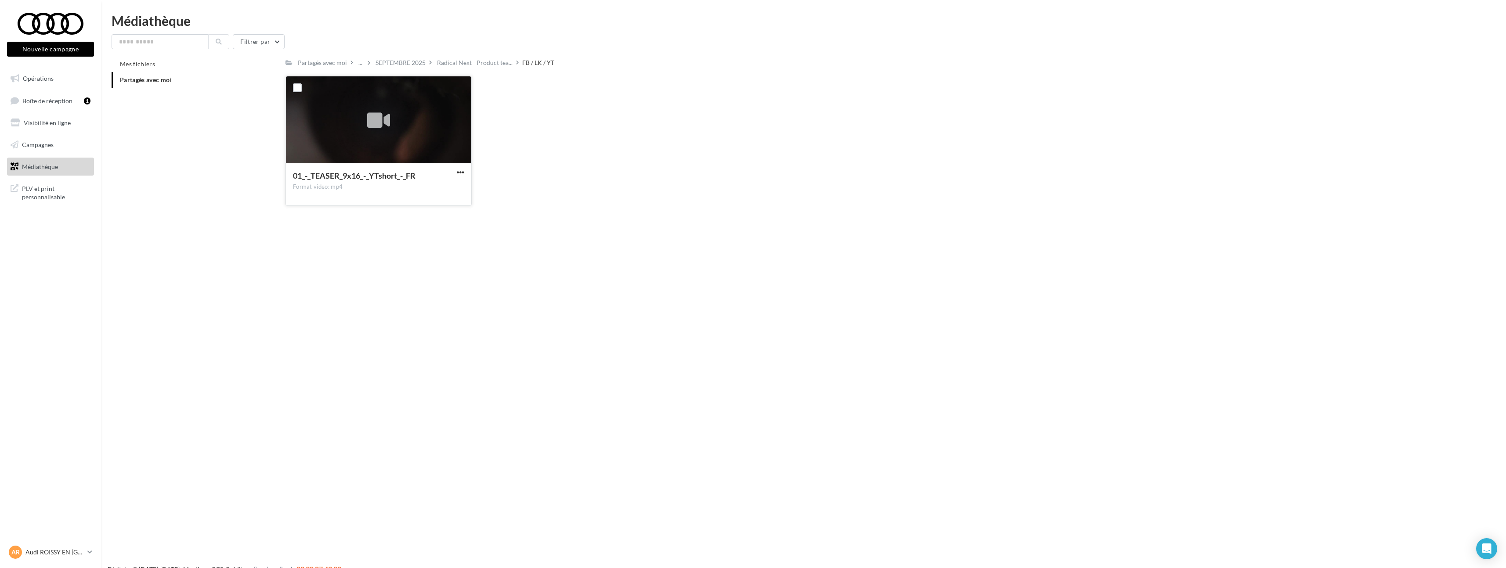
click at [409, 124] on div at bounding box center [378, 120] width 185 height 88
click at [382, 134] on div at bounding box center [378, 120] width 23 height 29
click at [467, 173] on div "01_-_TEASER_9x16_-_YTshort_-_FR Format video: mp4" at bounding box center [378, 183] width 185 height 41
click at [456, 174] on button "button" at bounding box center [460, 173] width 11 height 9
click at [454, 183] on button "Télécharger" at bounding box center [422, 189] width 88 height 23
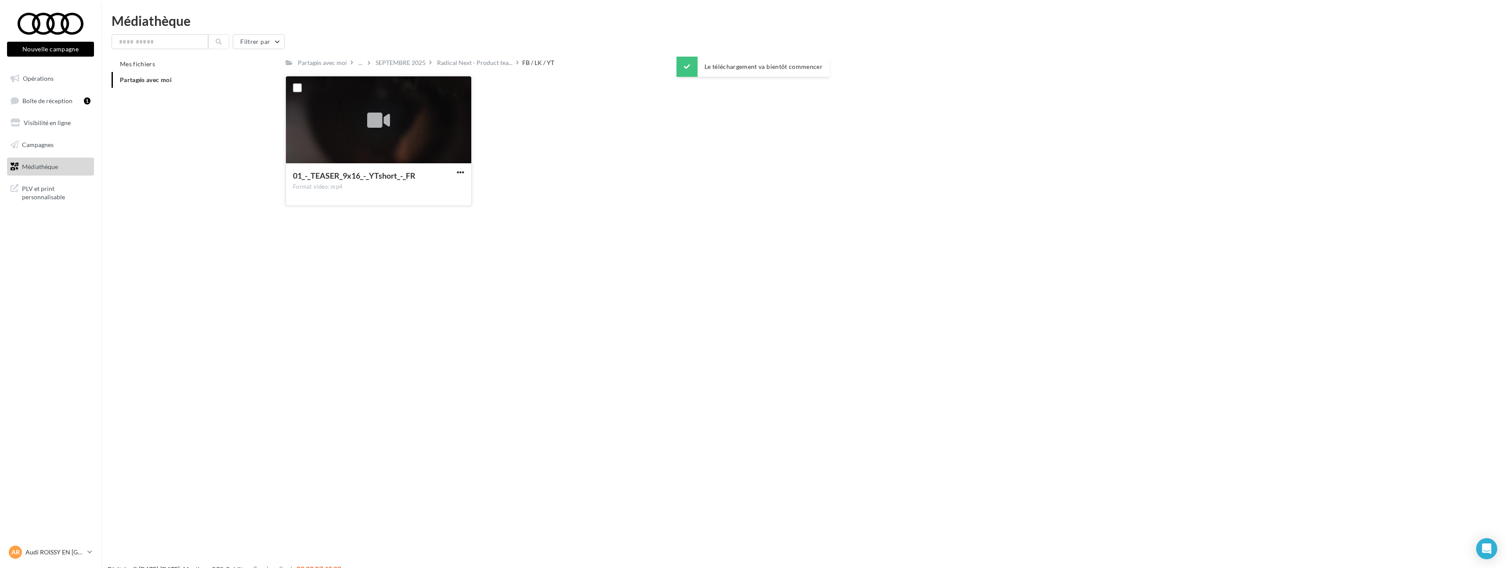
click at [738, 193] on div "01_-_TEASER_9x16_-_YTshort_-_FR Format video: mp4 01_-_TEASER_9x16_-_YTshort_-_…" at bounding box center [865, 144] width 1159 height 137
click at [474, 59] on span "Radical Next - Product tea..." at bounding box center [475, 62] width 76 height 9
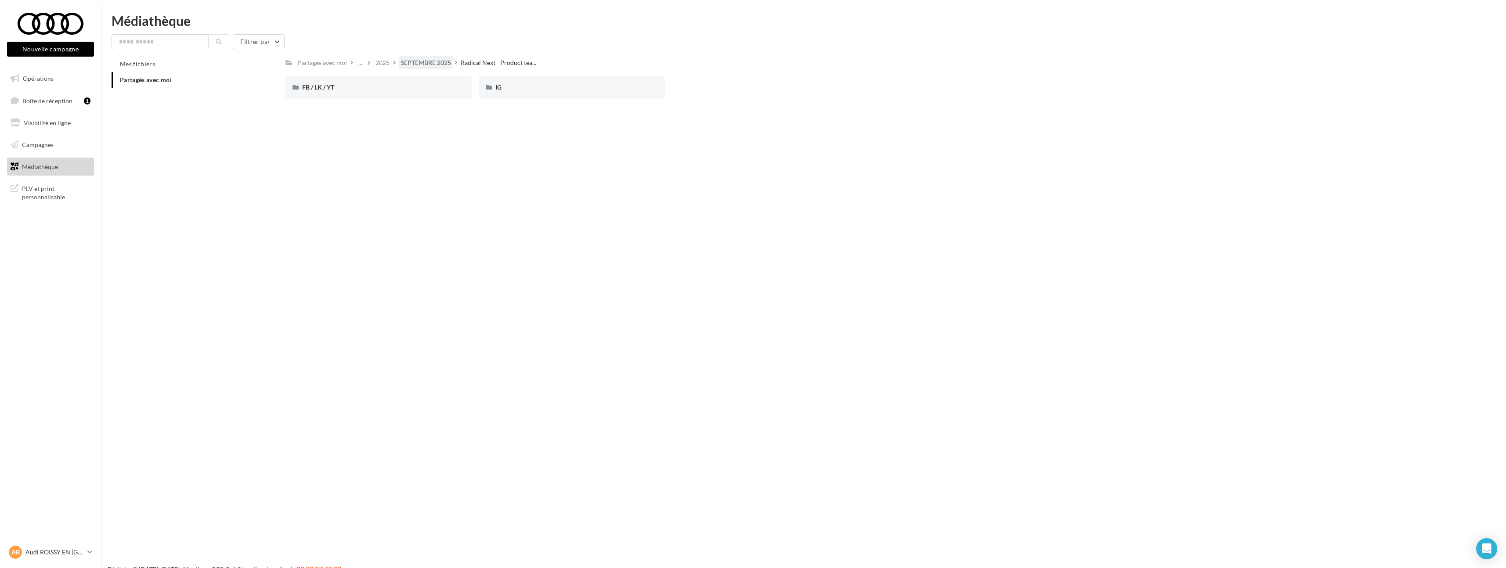
click at [422, 65] on div "SEPTEMBRE 2025" at bounding box center [426, 62] width 50 height 9
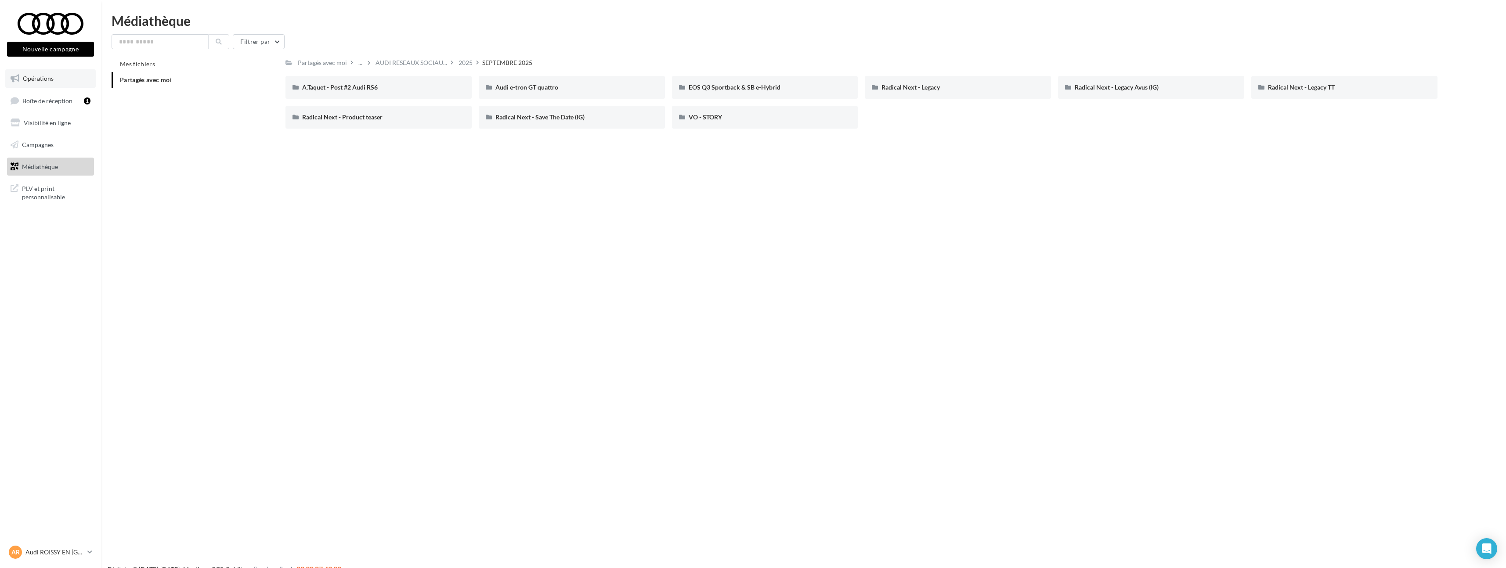
click at [55, 72] on link "Opérations" at bounding box center [50, 78] width 90 height 18
